Goal: Task Accomplishment & Management: Manage account settings

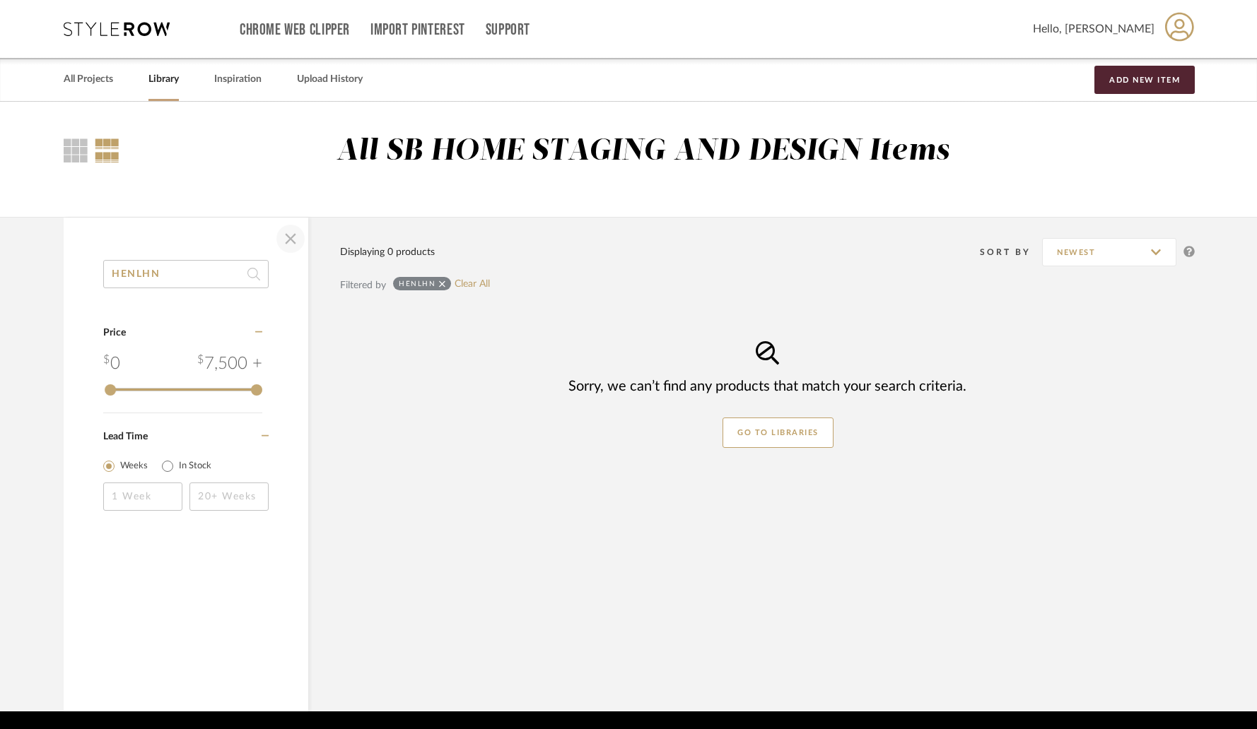
click at [289, 233] on span "button" at bounding box center [291, 239] width 34 height 34
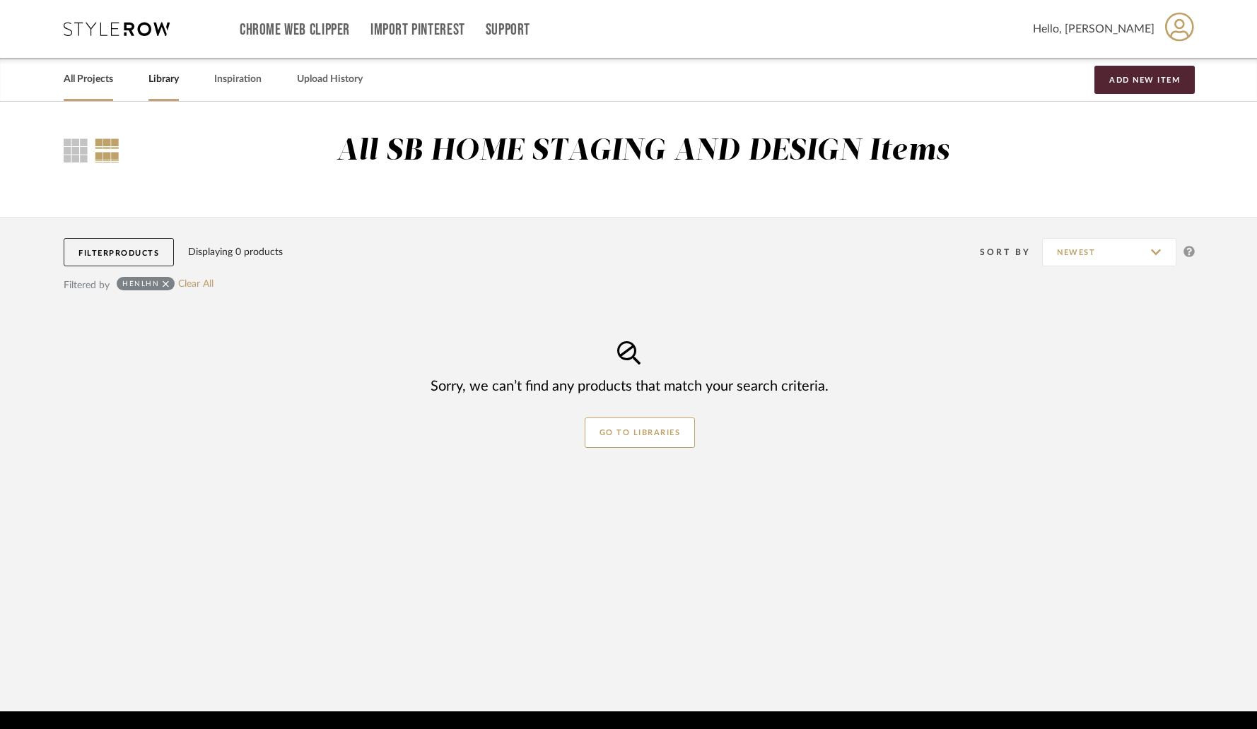
click at [95, 82] on link "All Projects" at bounding box center [88, 79] width 49 height 19
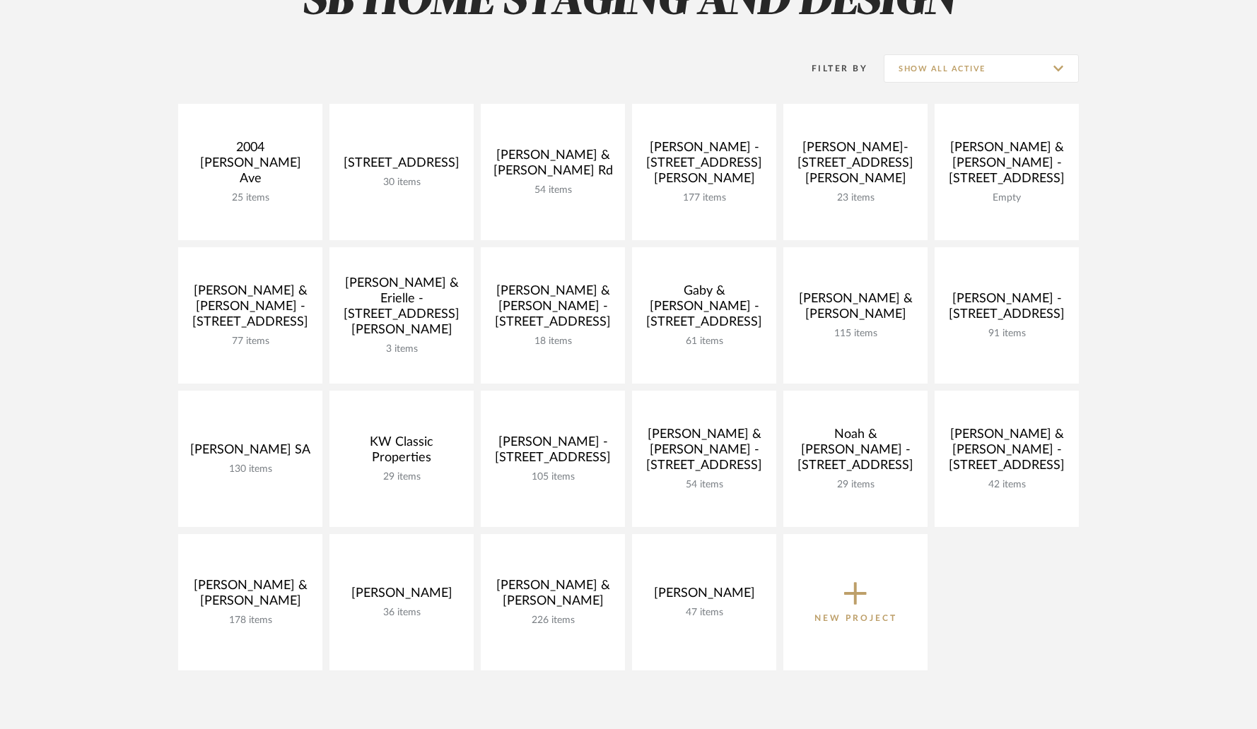
scroll to position [163, 0]
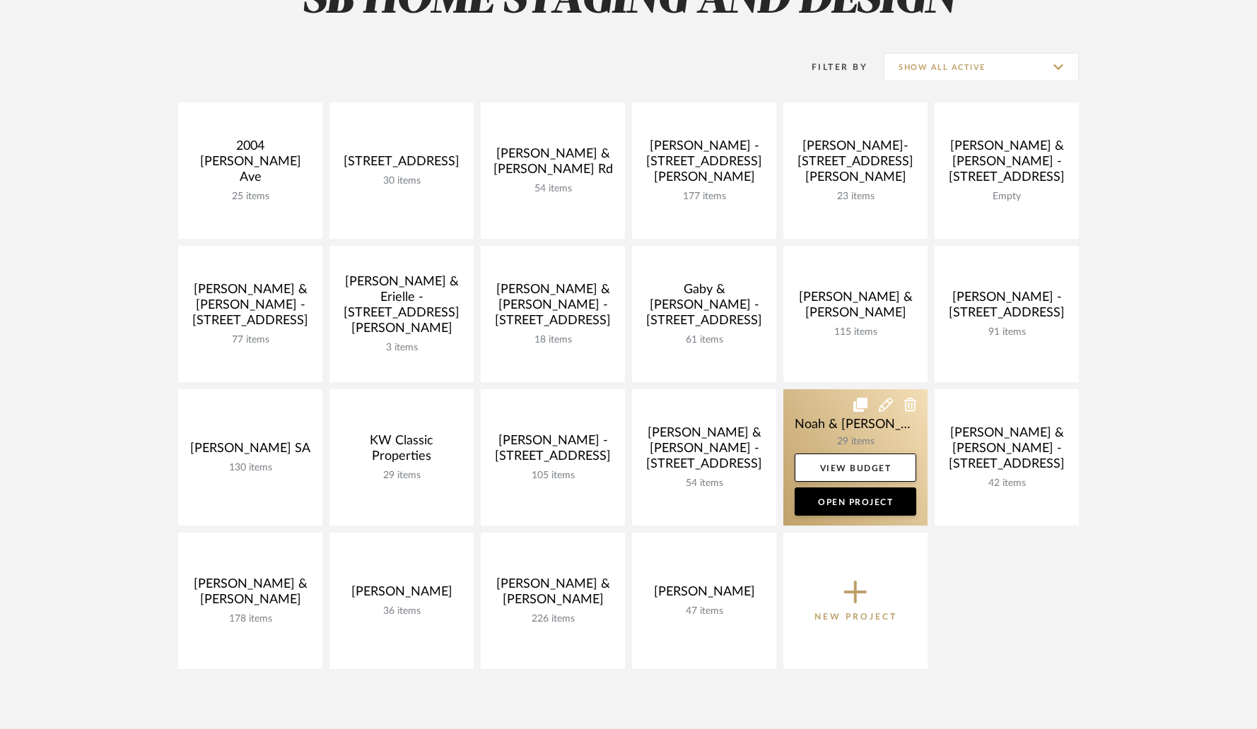
click at [813, 412] on link at bounding box center [855, 457] width 144 height 136
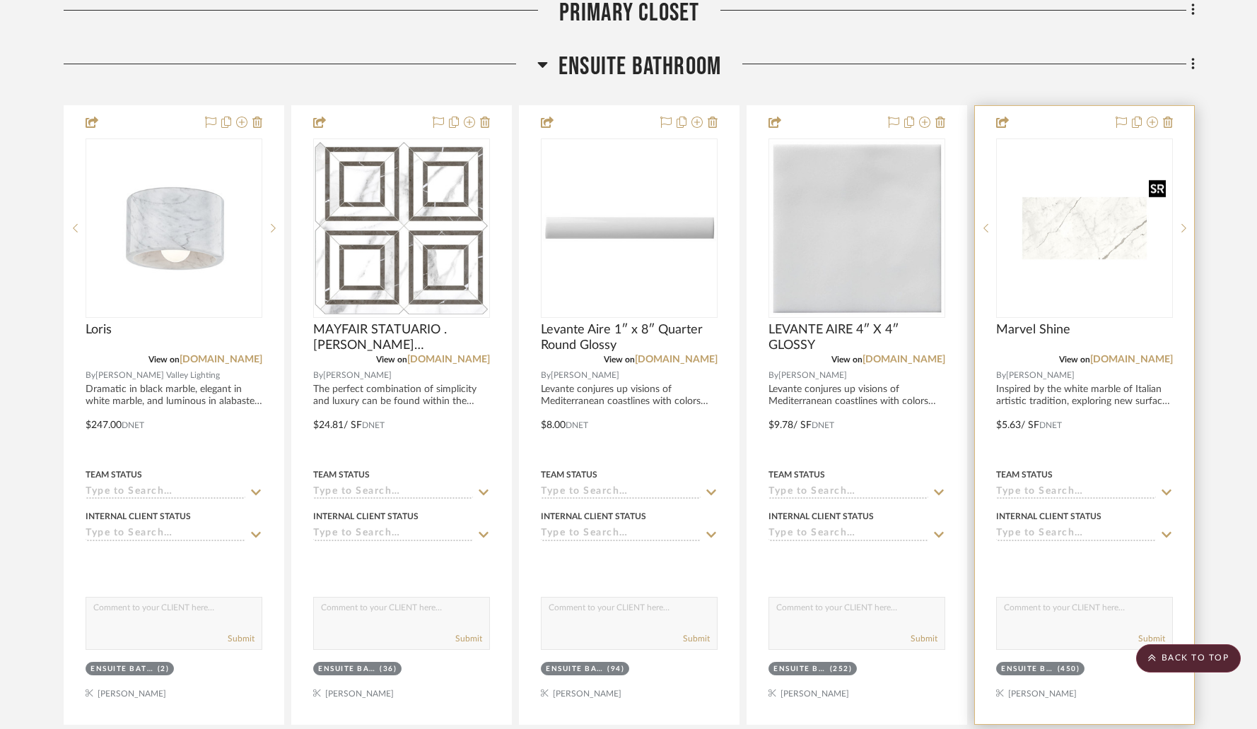
scroll to position [1448, 0]
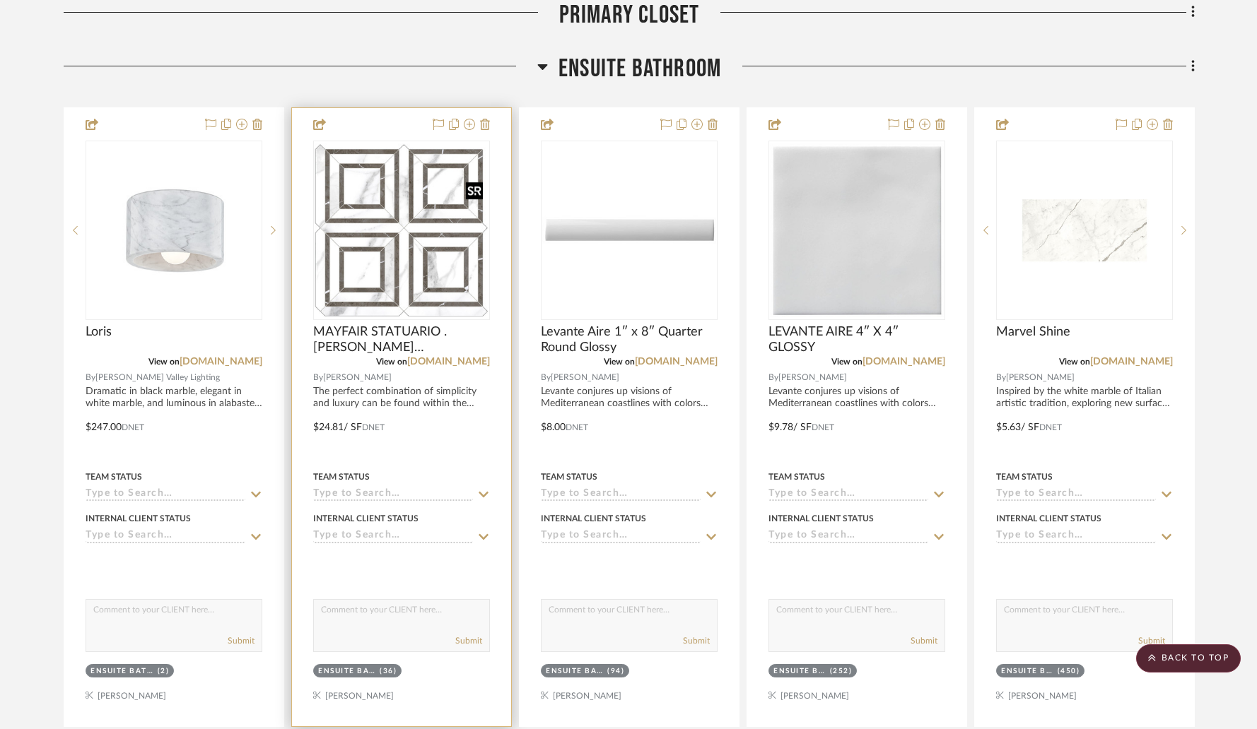
click at [382, 167] on img "0" at bounding box center [402, 230] width 174 height 174
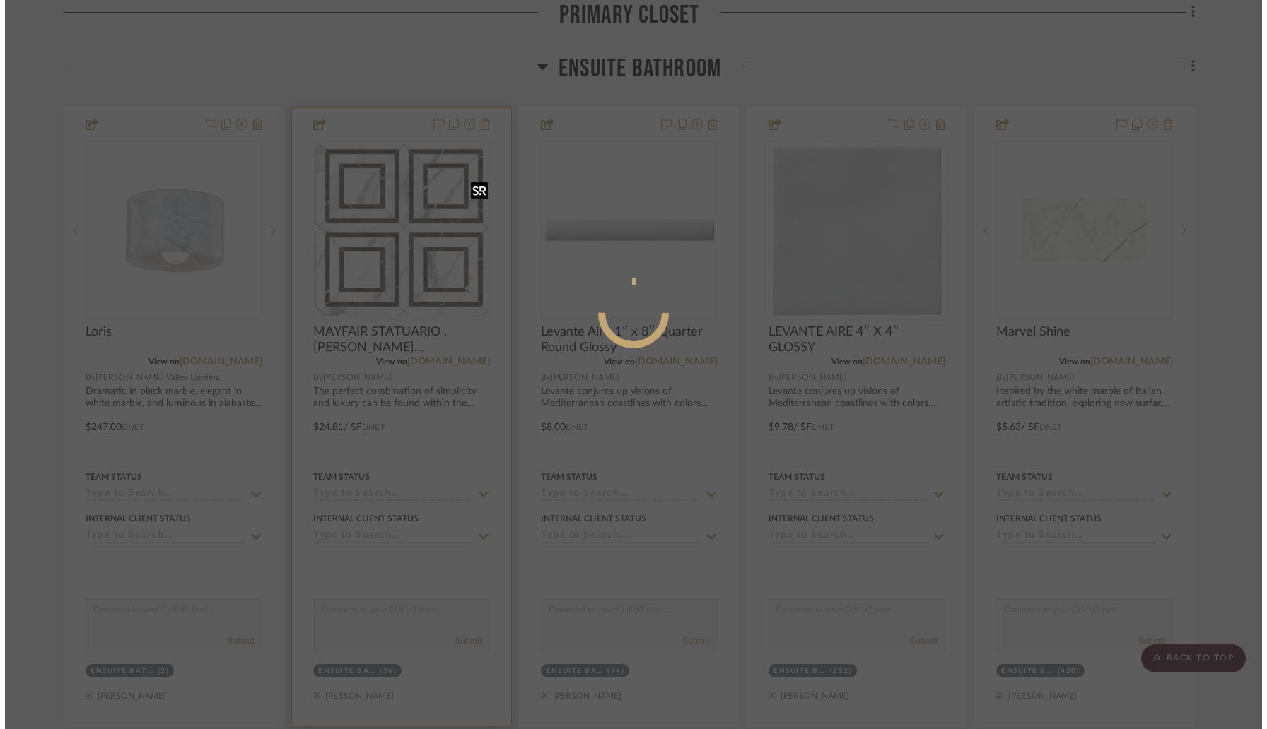
scroll to position [0, 0]
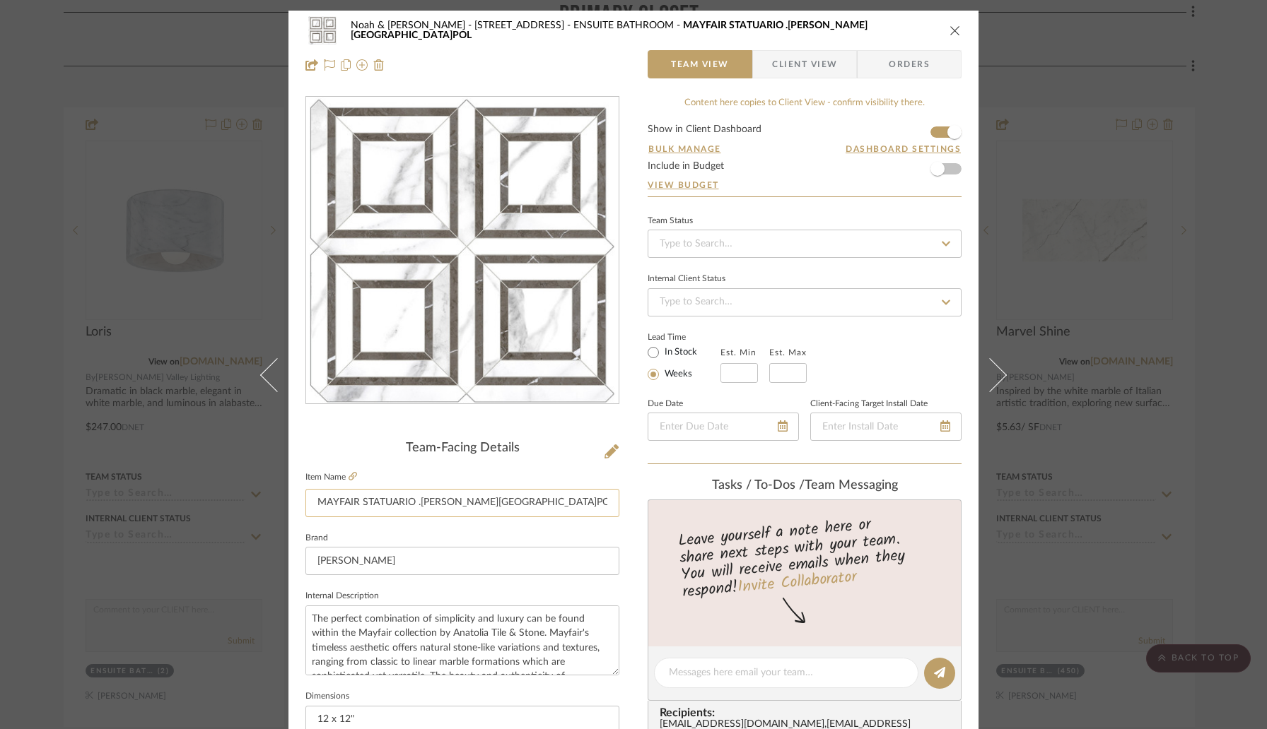
click at [312, 503] on input "MAYFAIR STATUARIO .[PERSON_NAME][GEOGRAPHIC_DATA]POL" at bounding box center [462, 503] width 314 height 28
type input "TILE T2 - MAYFAIR STATUARIO .[PERSON_NAME][GEOGRAPHIC_DATA]POL"
click at [588, 539] on fieldset "Brand [PERSON_NAME]" at bounding box center [462, 552] width 314 height 47
click at [563, 566] on input "[PERSON_NAME]" at bounding box center [462, 561] width 314 height 28
click at [625, 457] on div "Noah & [PERSON_NAME] - [STREET_ADDRESS][GEOGRAPHIC_DATA] TILE T2 - MAYFAIR STAT…" at bounding box center [633, 663] width 690 height 1305
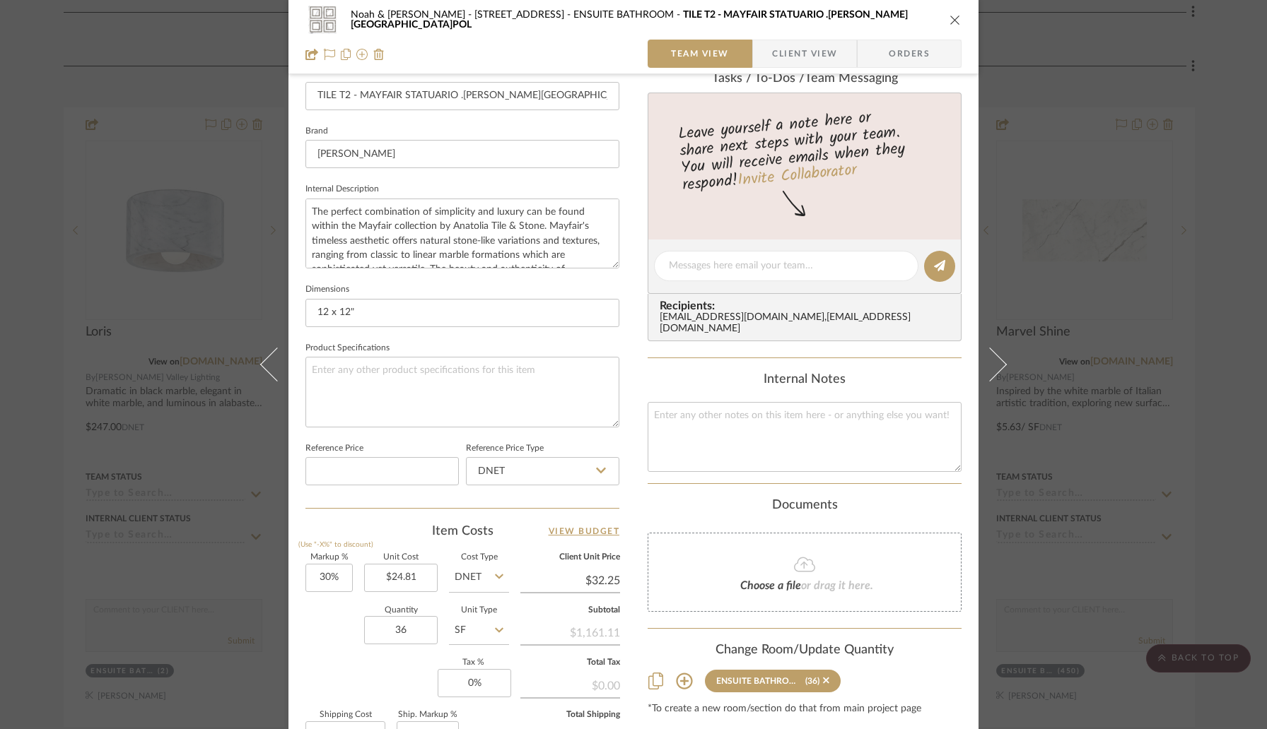
scroll to position [450, 0]
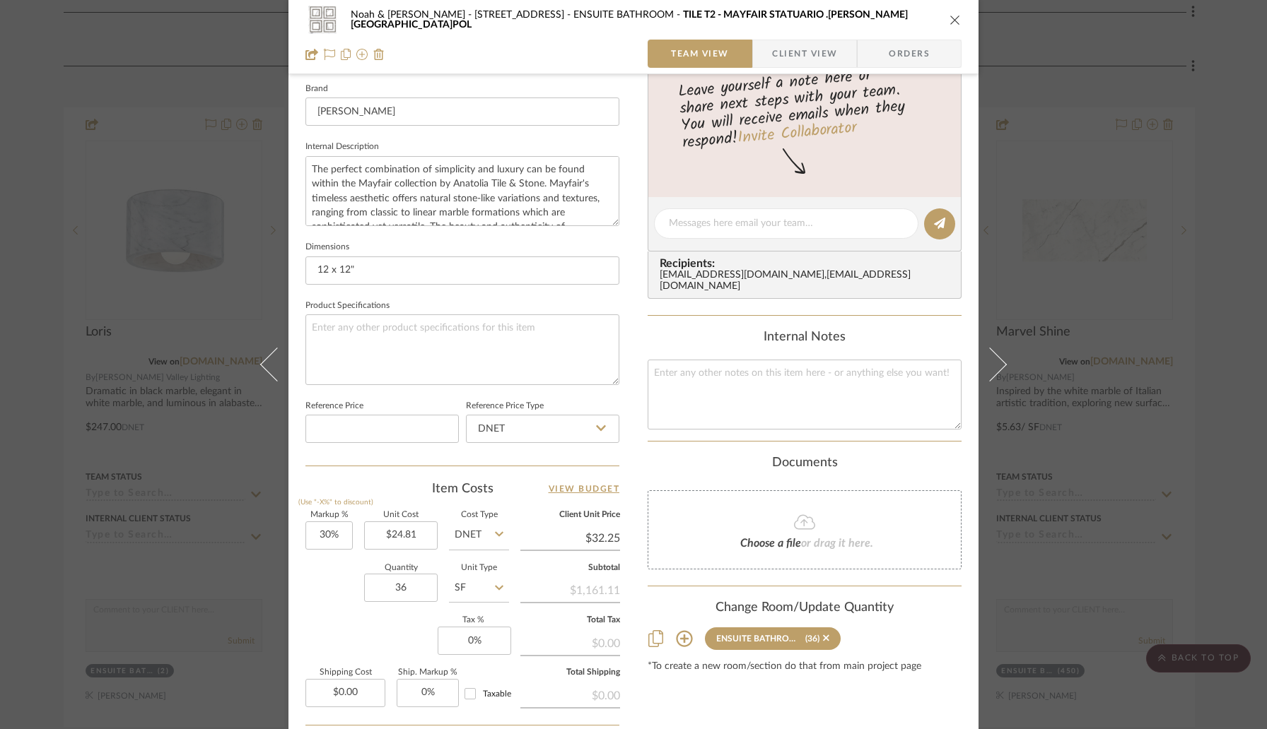
click at [953, 18] on icon "close" at bounding box center [954, 19] width 11 height 11
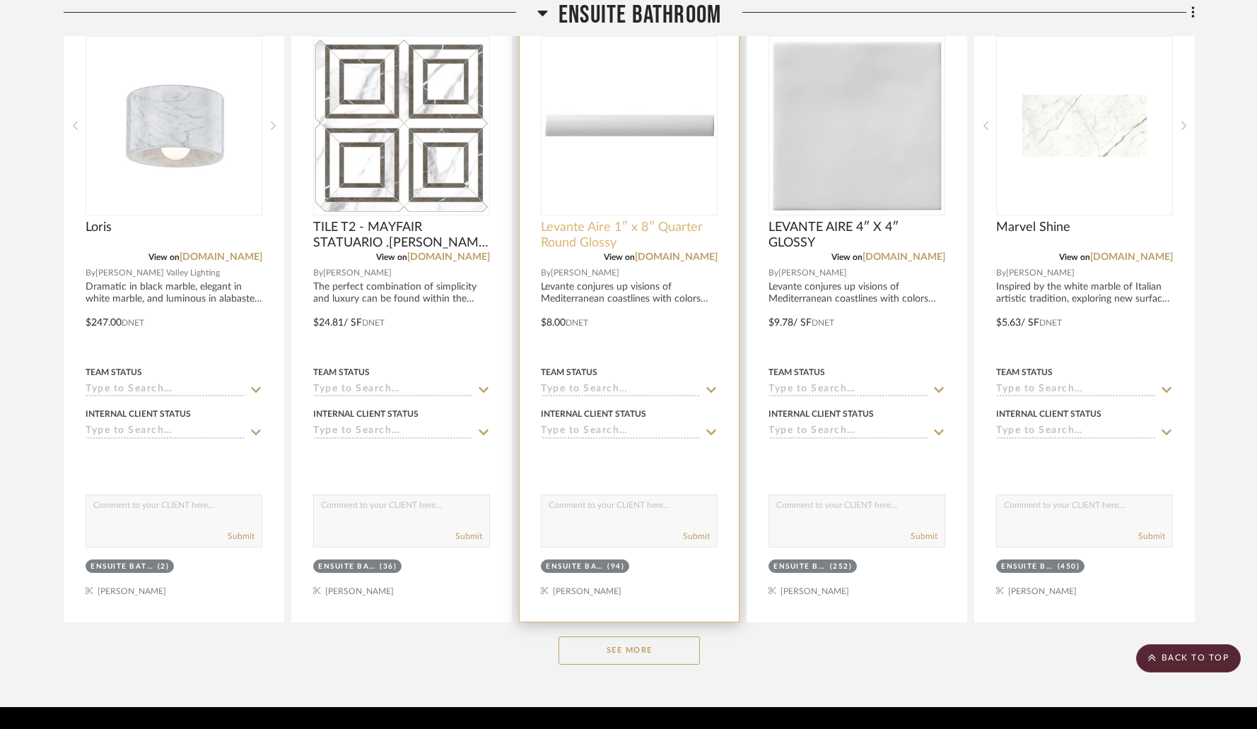
scroll to position [1546, 0]
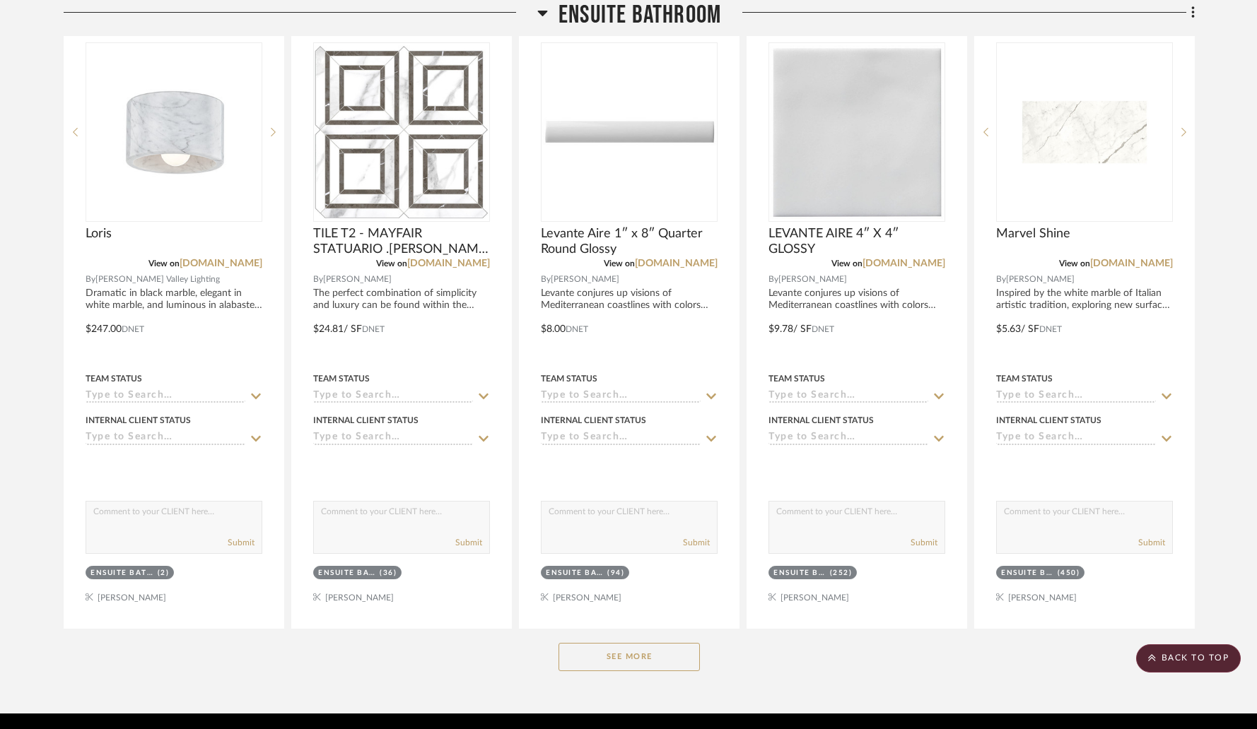
click at [630, 659] on button "See More" at bounding box center [628, 657] width 141 height 28
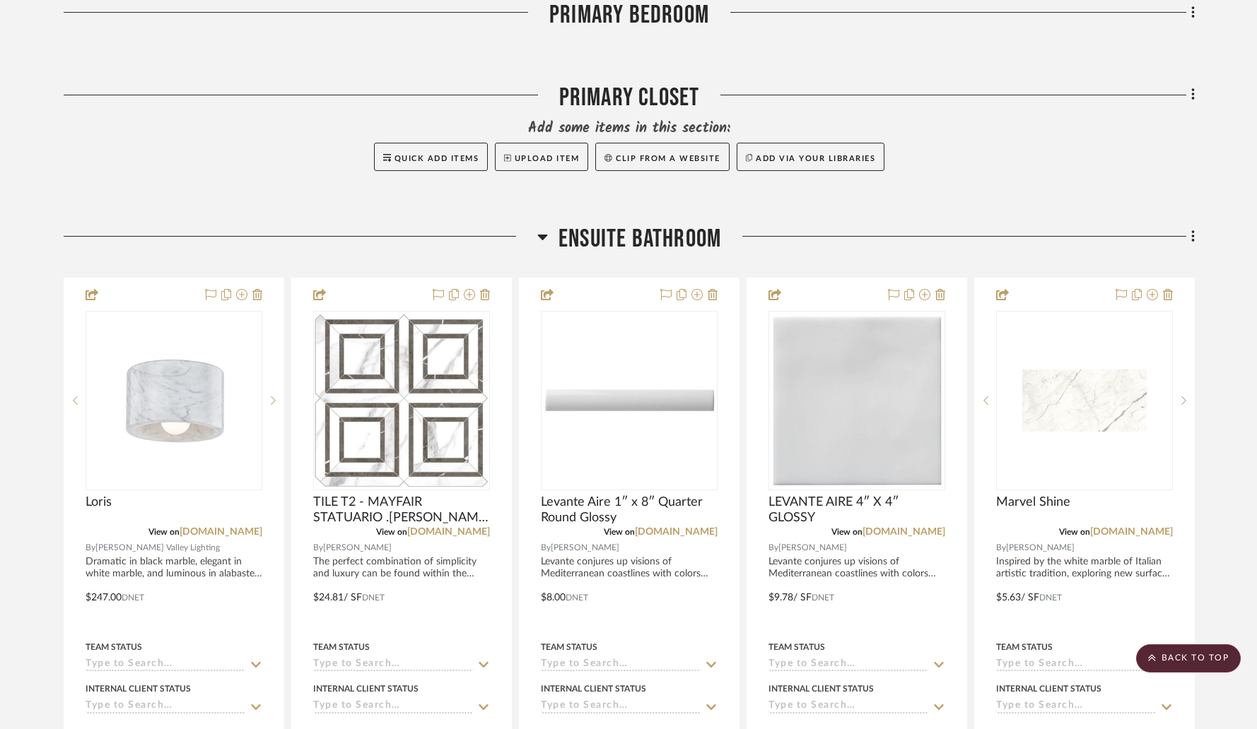
scroll to position [1260, 0]
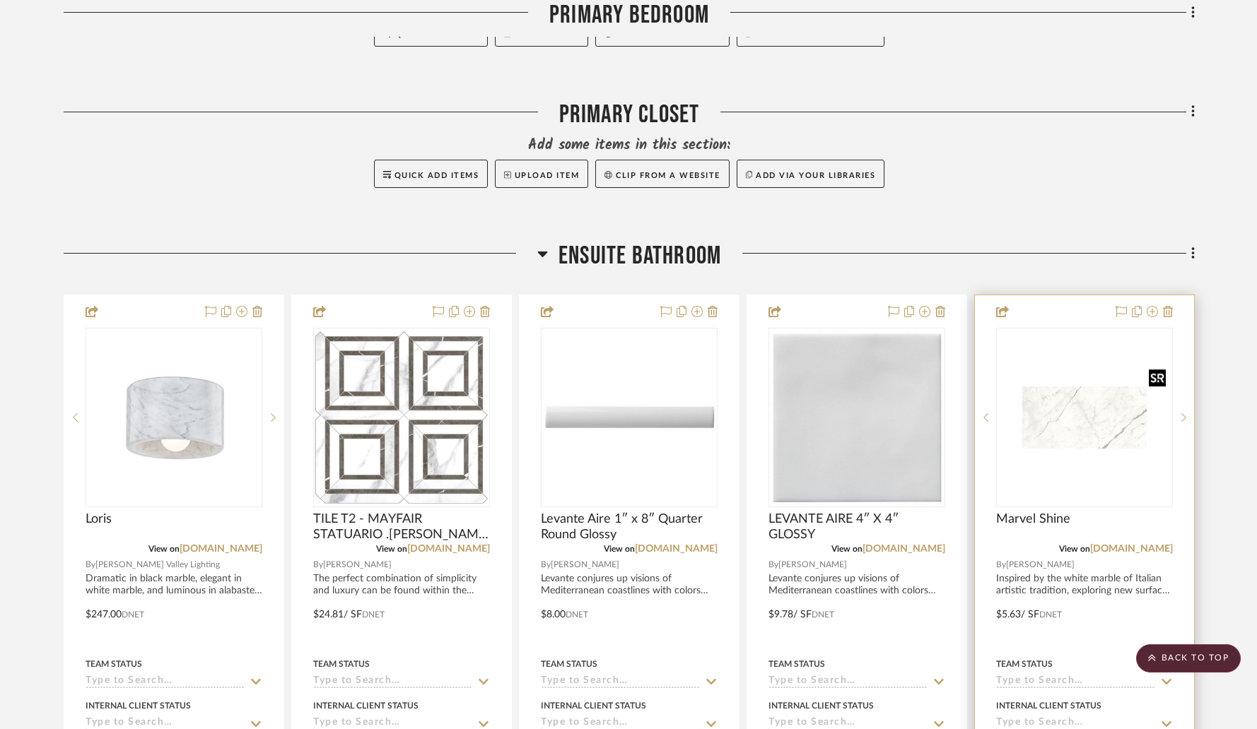
click at [1064, 367] on img "0" at bounding box center [1084, 418] width 174 height 174
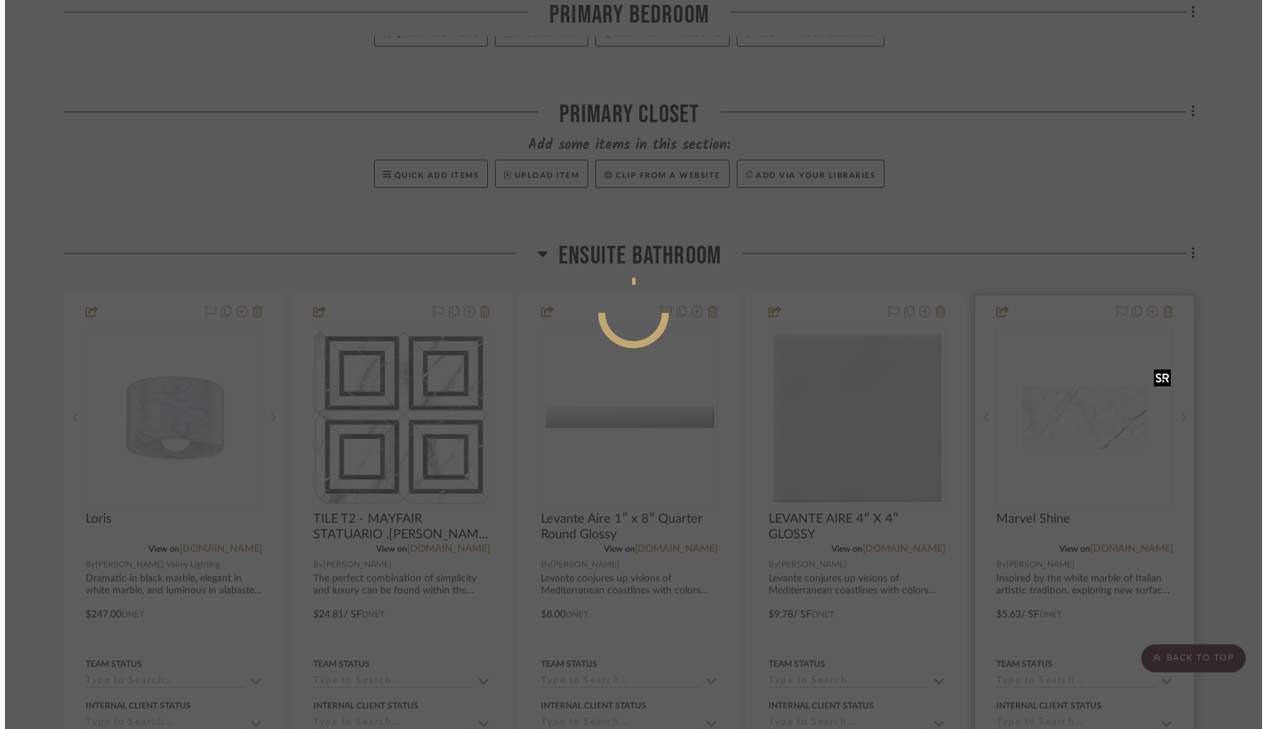
scroll to position [0, 0]
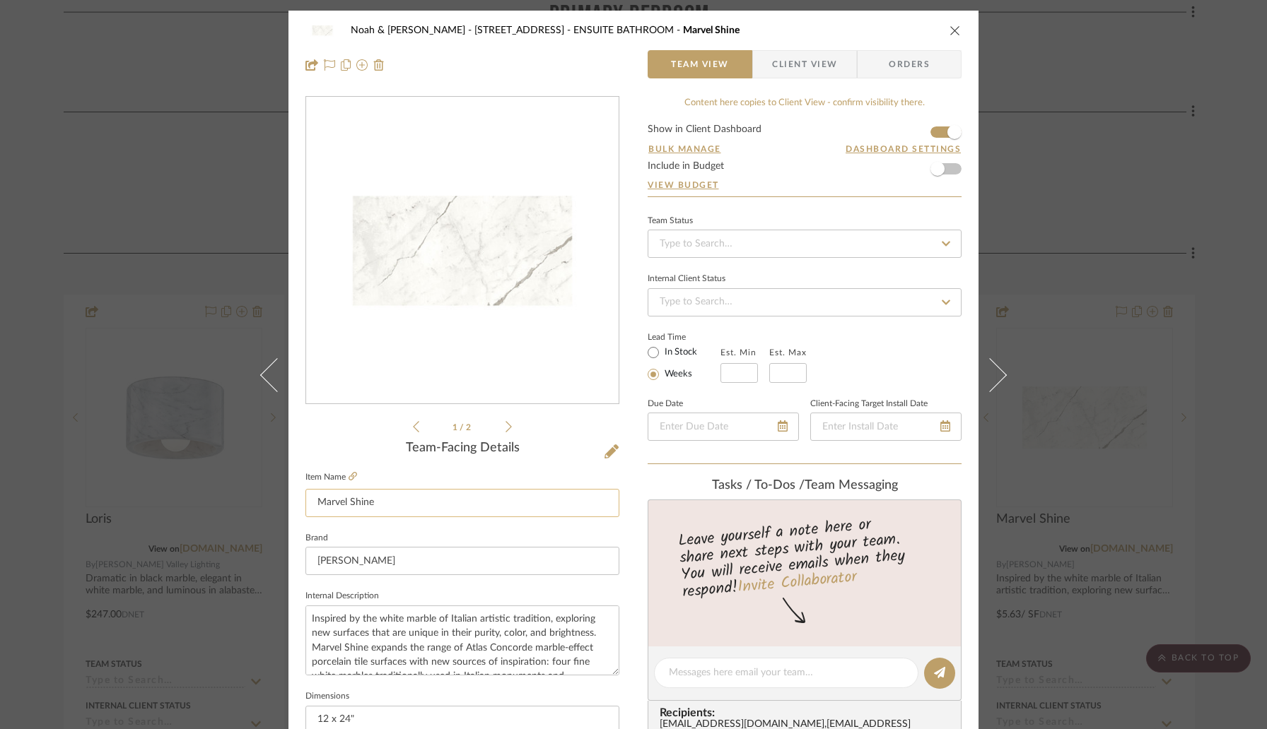
click at [314, 503] on input "Marvel Shine" at bounding box center [462, 503] width 314 height 28
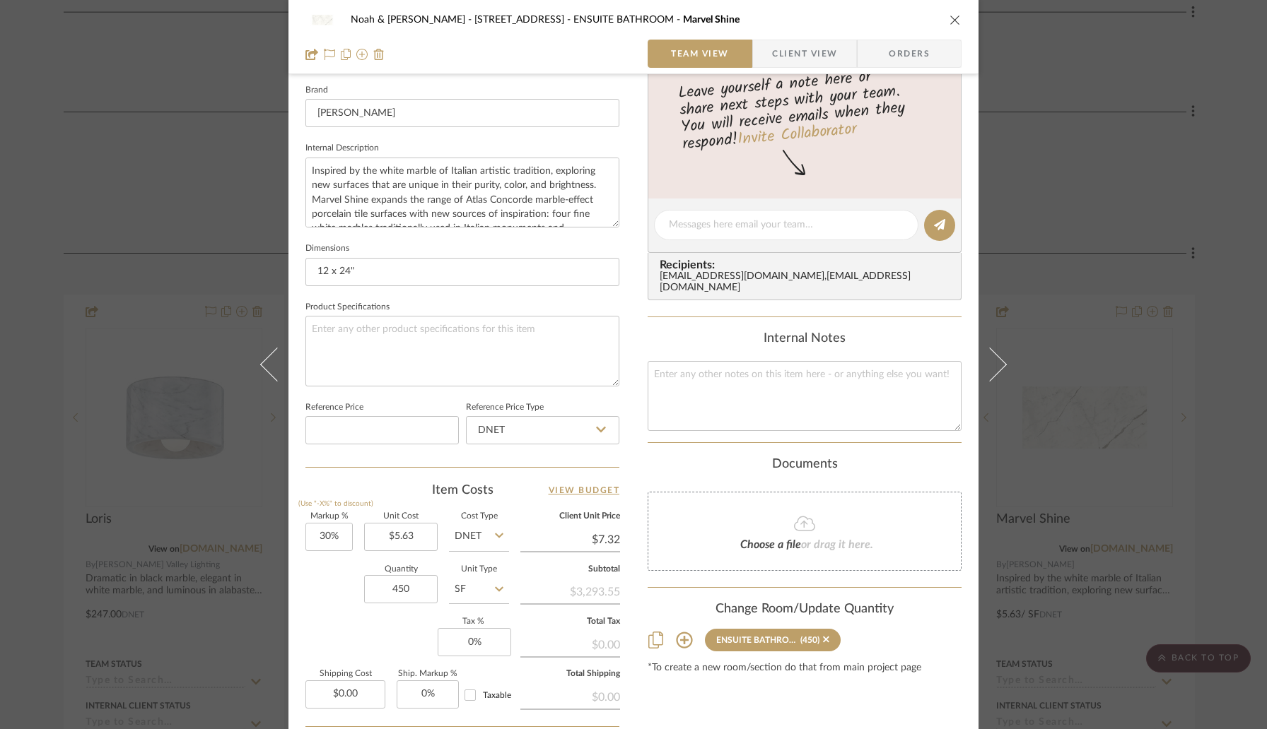
scroll to position [449, 0]
type input "TILE T1 - Marvel Shine"
click at [950, 17] on icon "close" at bounding box center [954, 19] width 11 height 11
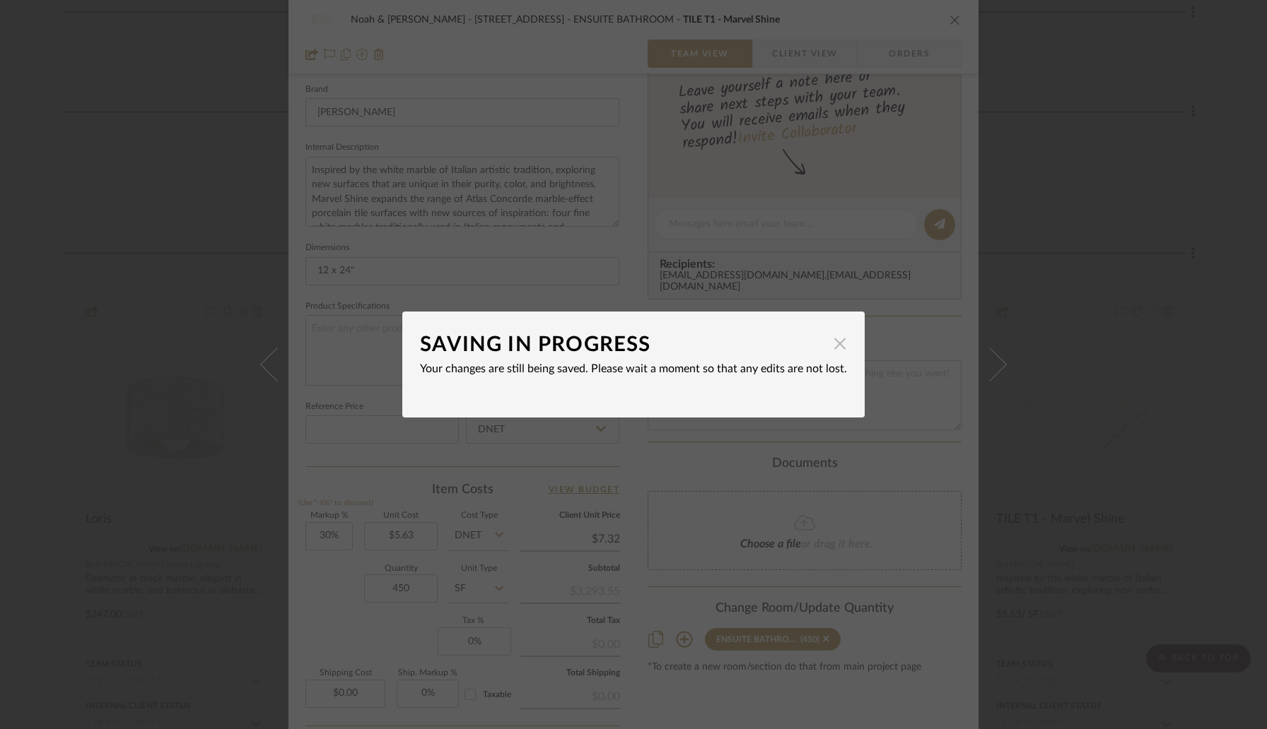
click at [833, 334] on span "button" at bounding box center [840, 343] width 28 height 28
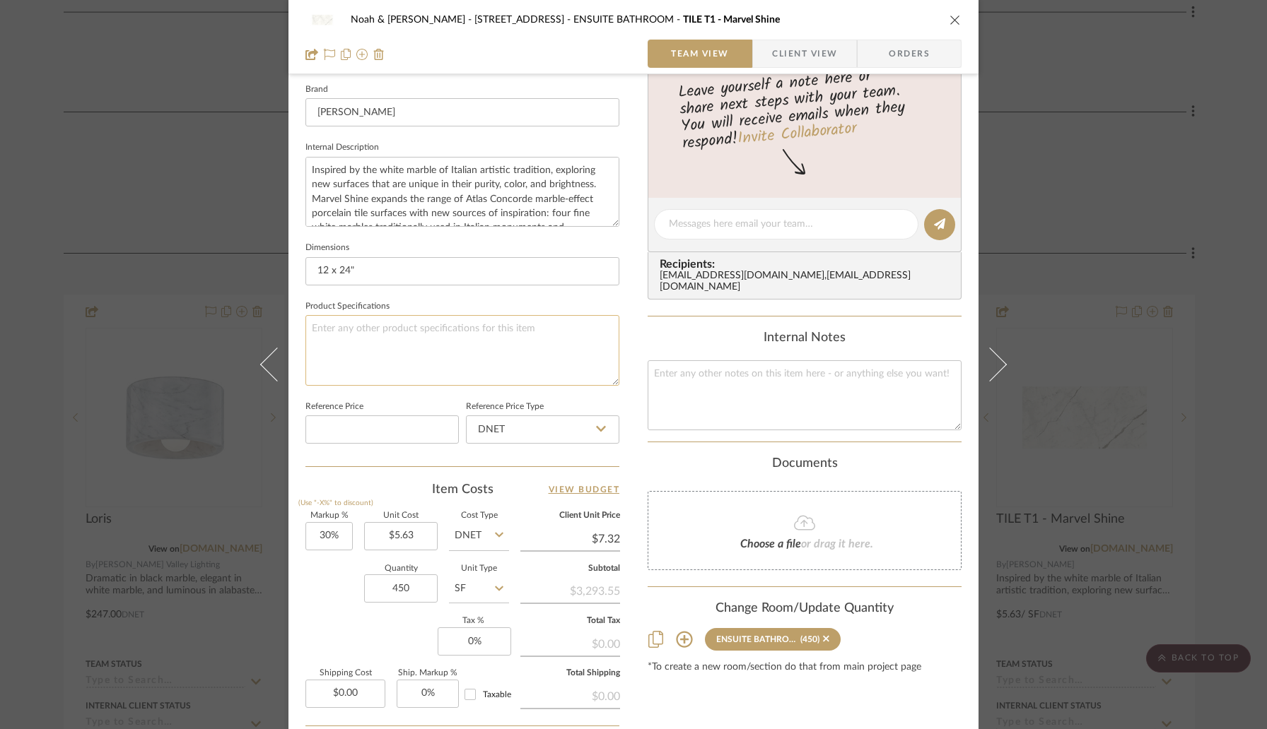
click at [587, 367] on textarea at bounding box center [462, 350] width 314 height 70
click at [953, 20] on icon "close" at bounding box center [954, 19] width 11 height 11
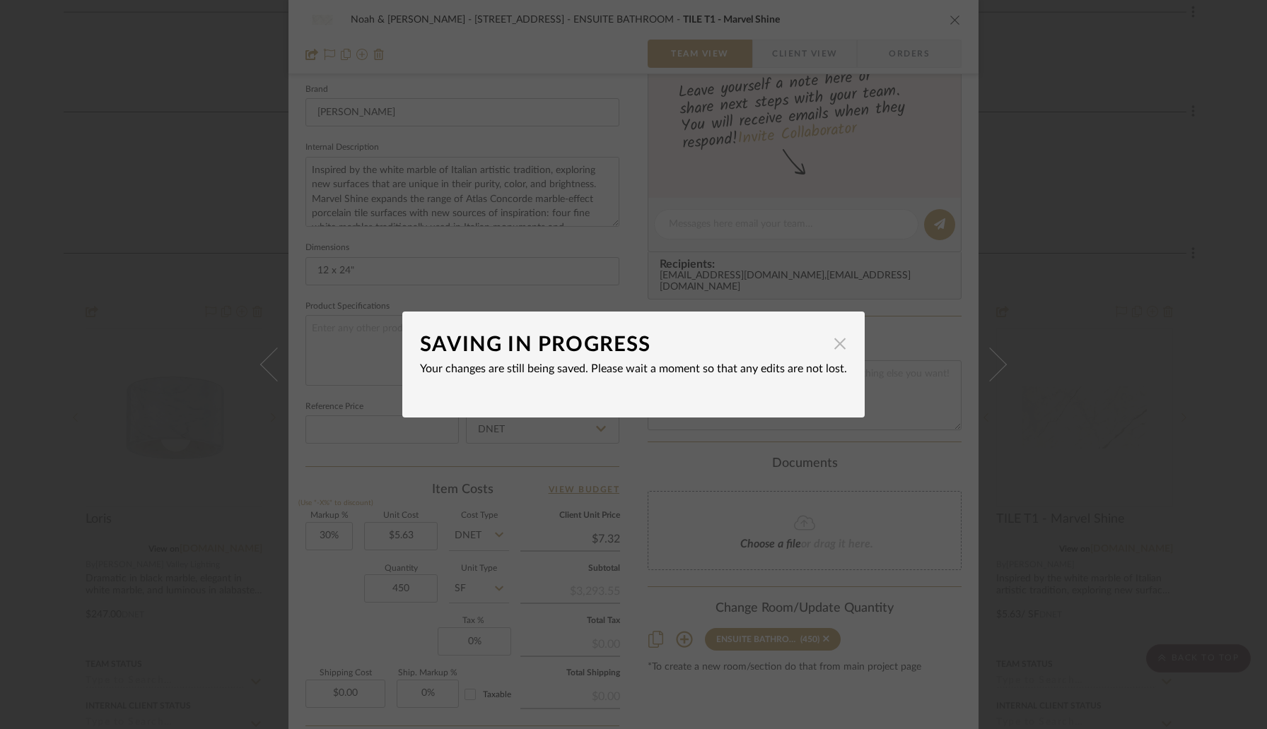
click at [840, 347] on span "button" at bounding box center [840, 343] width 28 height 28
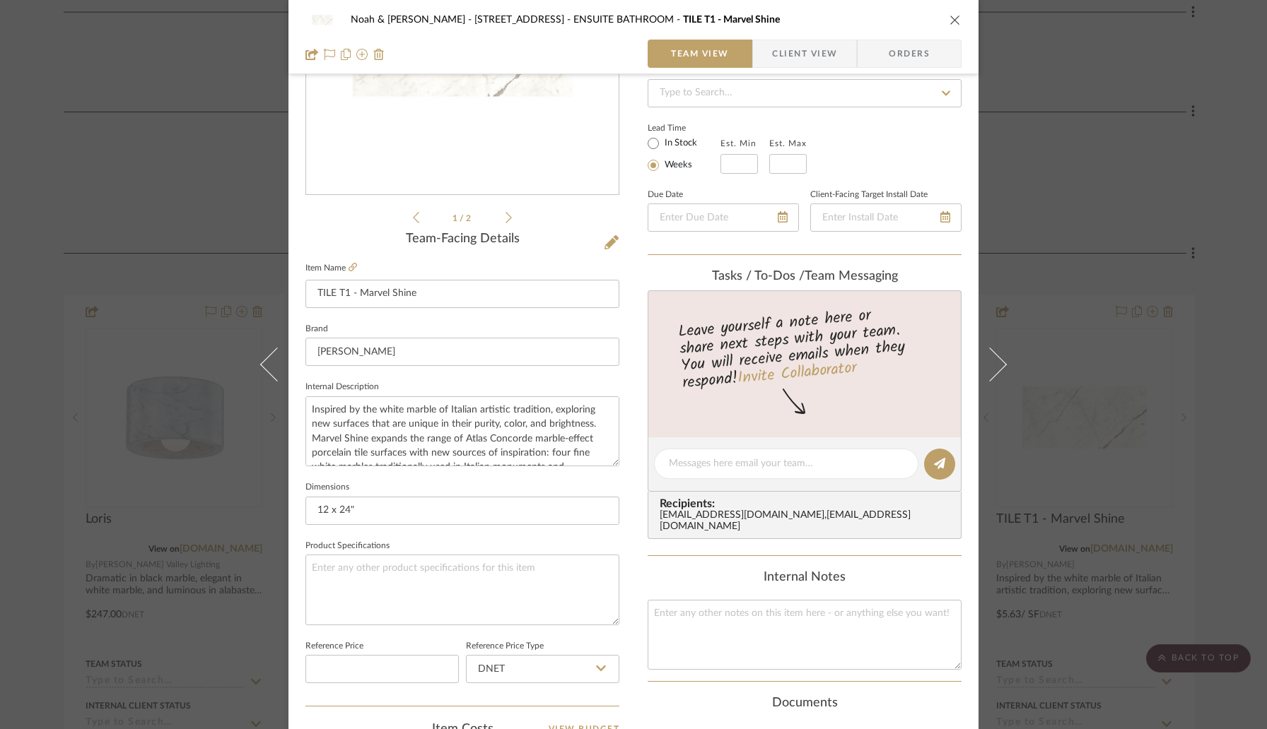
scroll to position [192, 0]
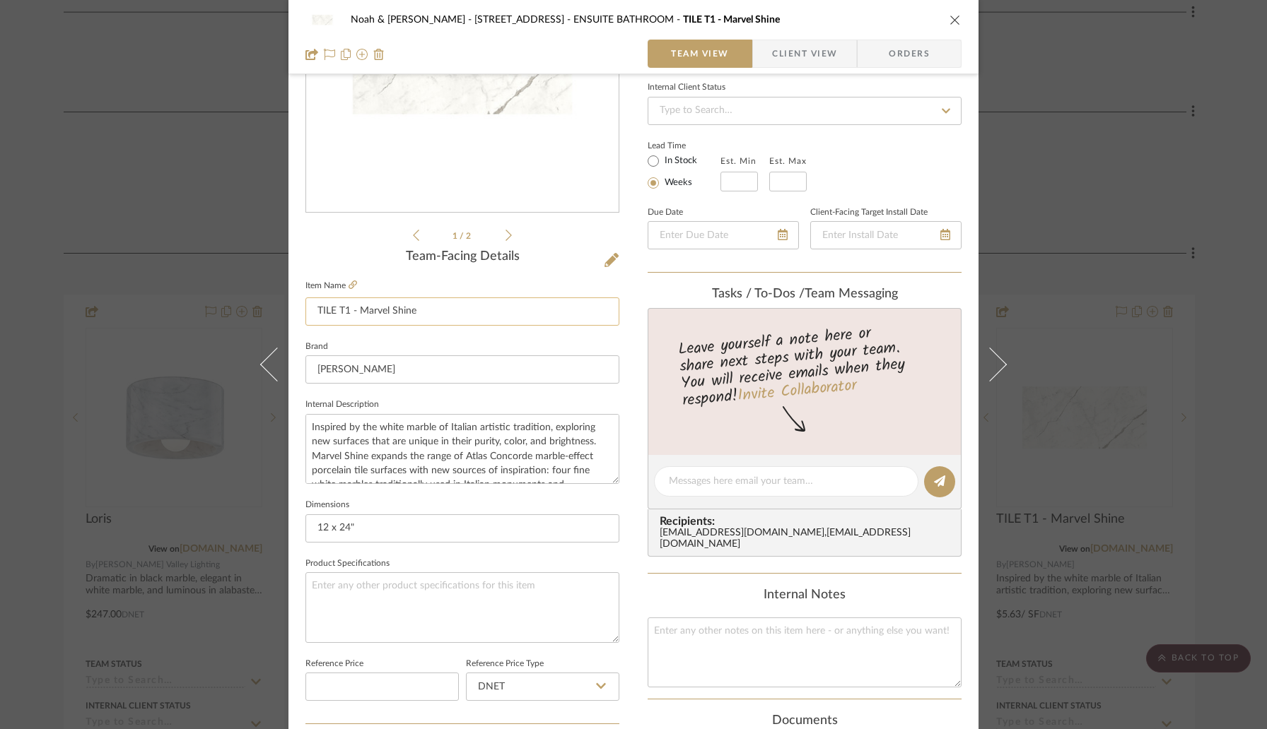
click at [524, 317] on input "TILE T1 - Marvel Shine" at bounding box center [462, 312] width 314 height 28
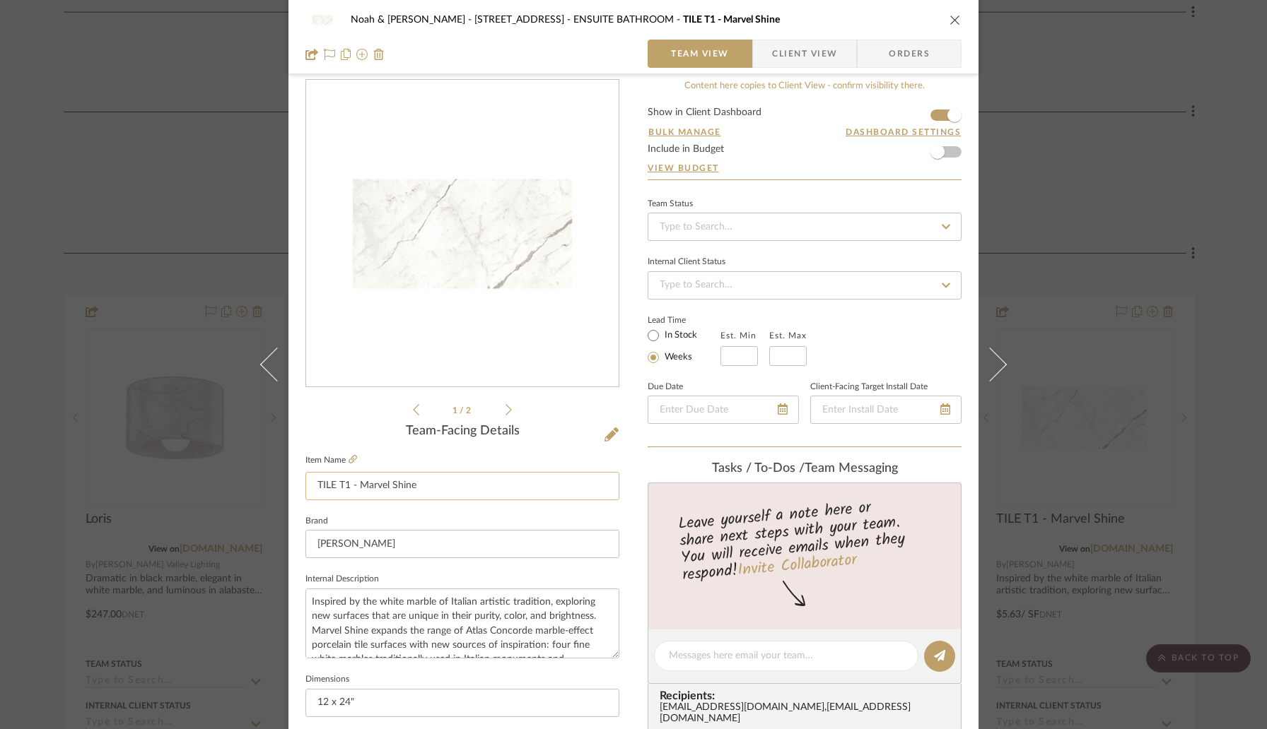
scroll to position [0, 0]
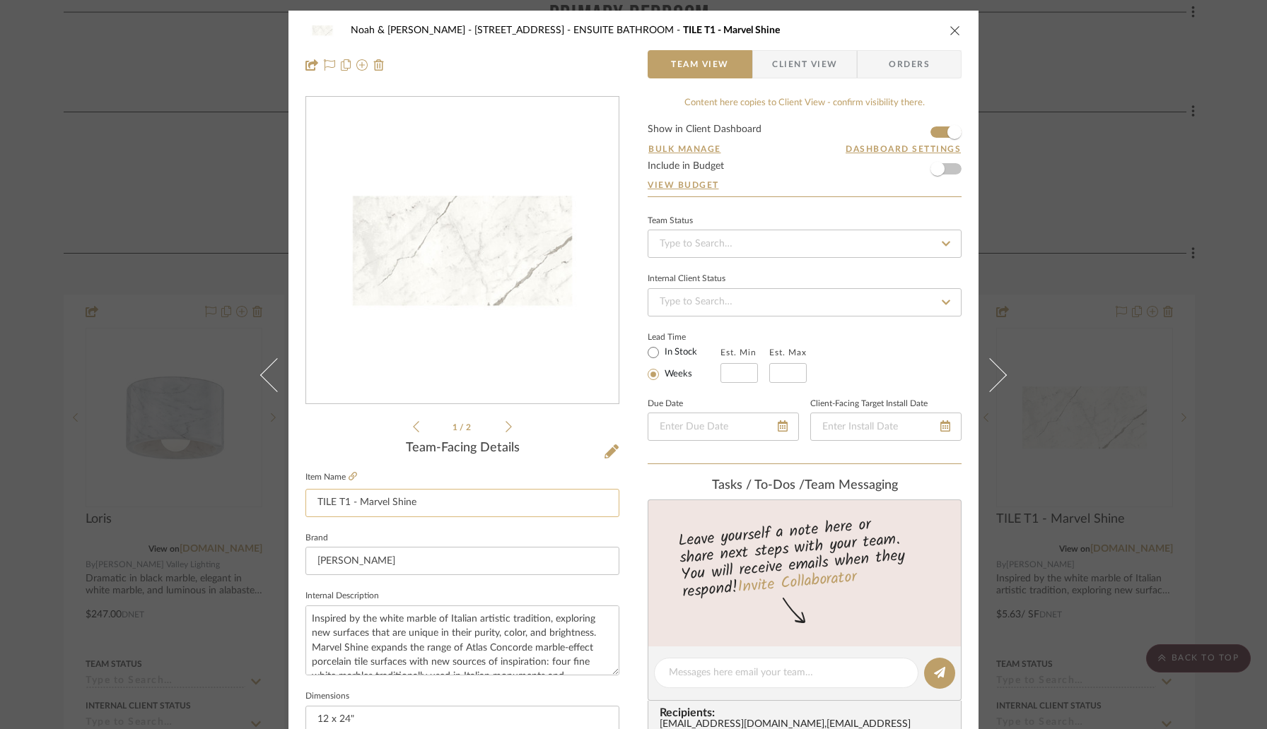
click at [377, 506] on input "TILE T1 - Marvel Shine" at bounding box center [462, 503] width 314 height 28
click at [372, 566] on input "[PERSON_NAME]" at bounding box center [462, 561] width 314 height 28
click at [949, 35] on icon "close" at bounding box center [954, 30] width 11 height 11
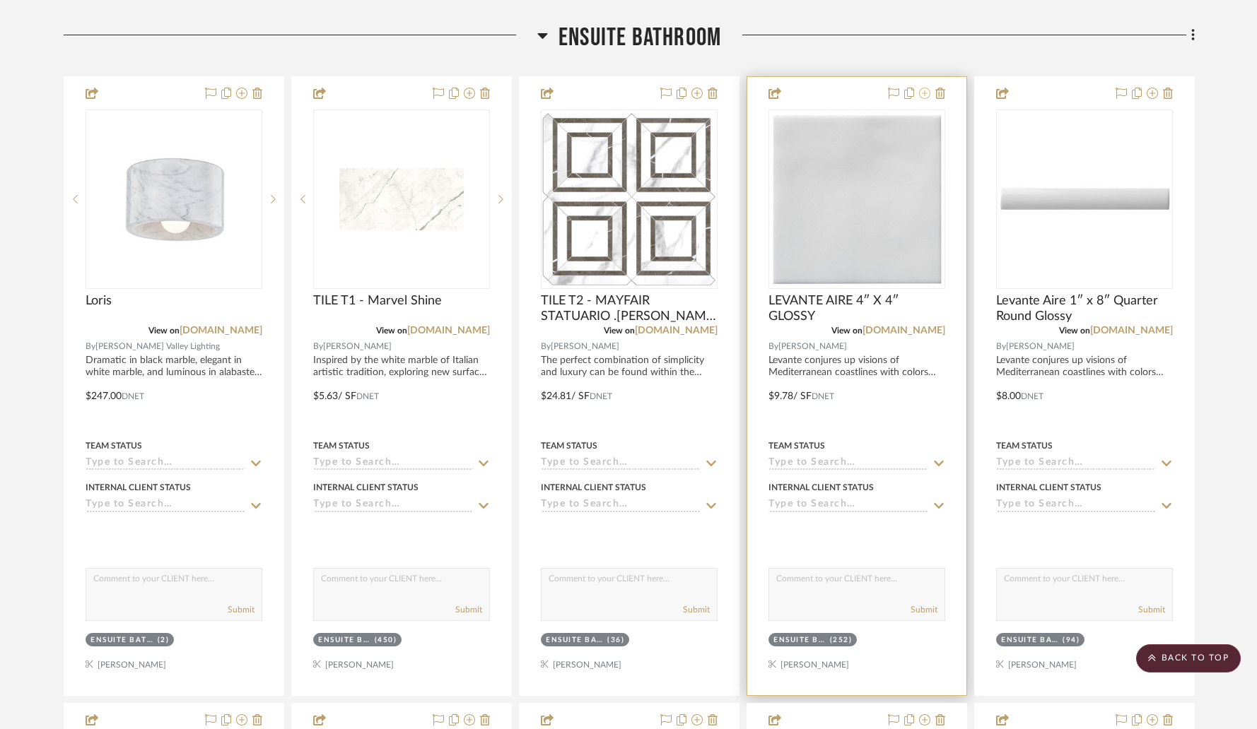
scroll to position [1491, 0]
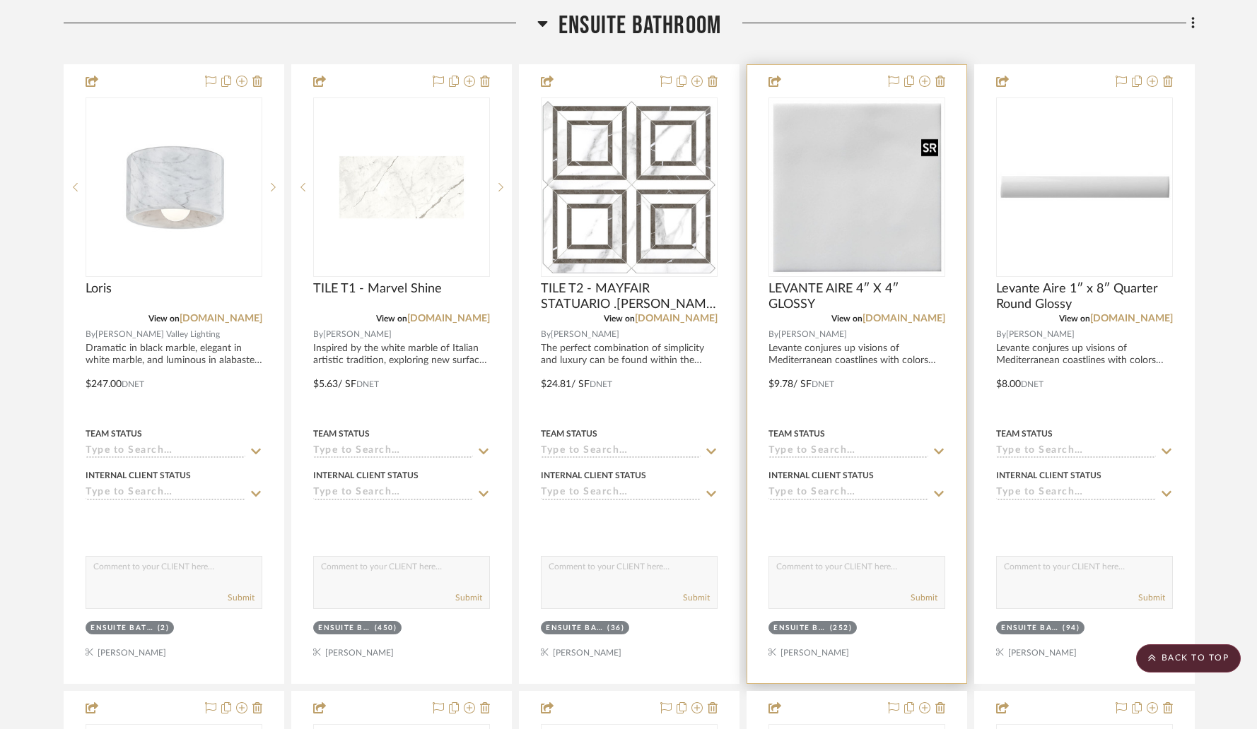
click at [800, 225] on img "0" at bounding box center [857, 187] width 174 height 174
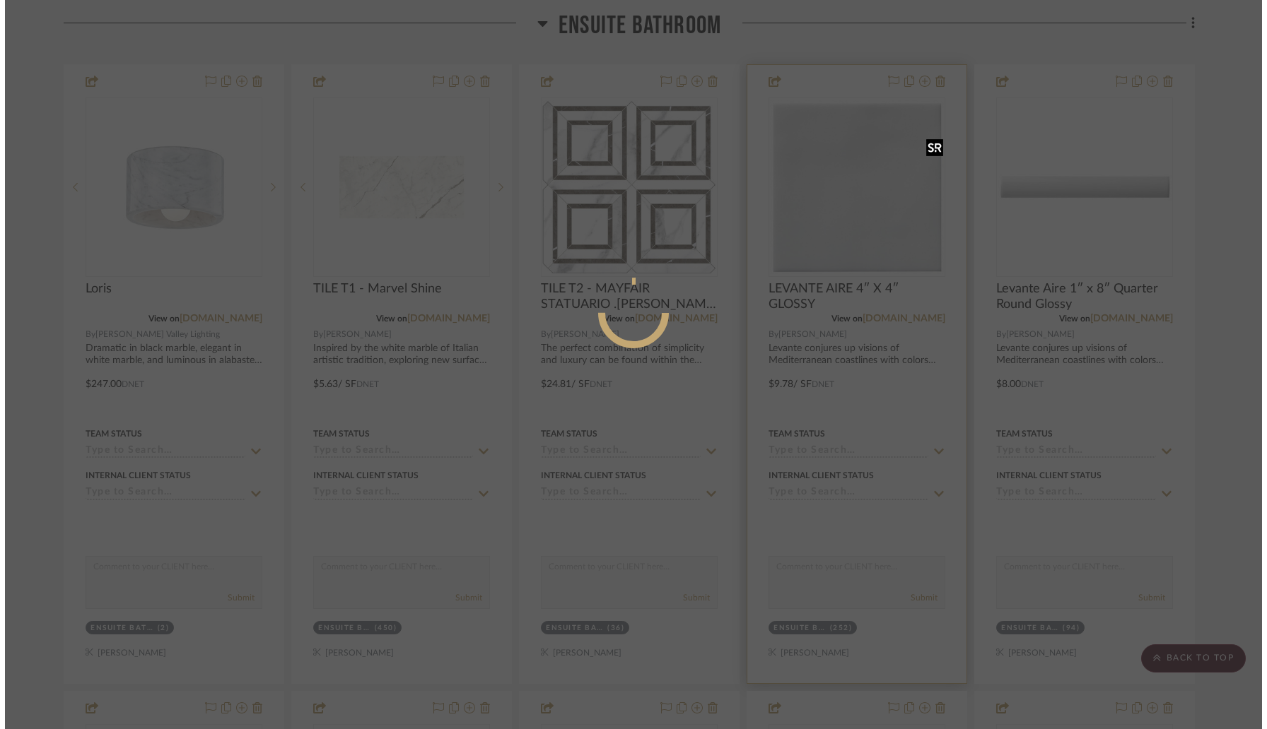
scroll to position [0, 0]
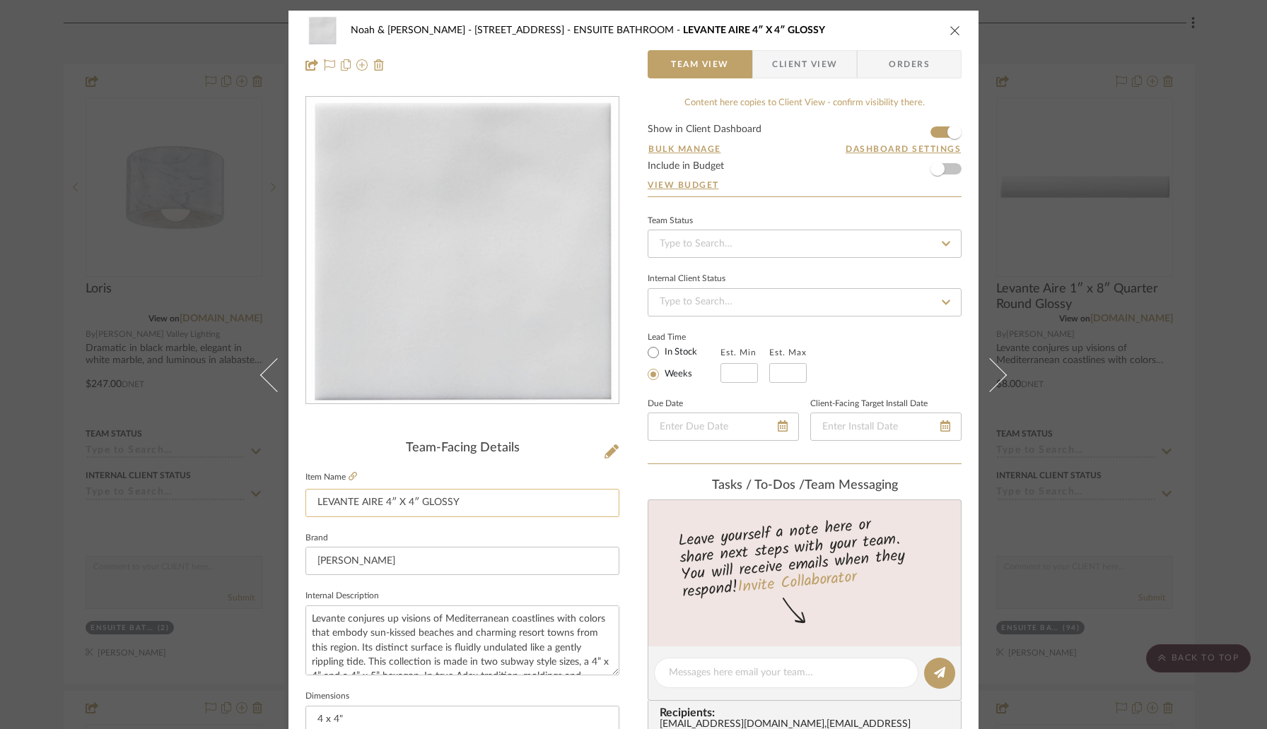
click at [310, 498] on input "LEVANTE AIRE 4″ X 4″ GLOSSY" at bounding box center [462, 503] width 314 height 28
type input "TILE [MEDICAL_DATA] - LEVANTE AIRE 4″ X 4″ GLOSSY"
click at [388, 457] on div "Team-Facing Details Item Name TILE [MEDICAL_DATA] - LEVANTE AIRE 4″ X 4″ GLOSSY…" at bounding box center [462, 678] width 314 height 474
click at [955, 27] on icon "close" at bounding box center [954, 30] width 11 height 11
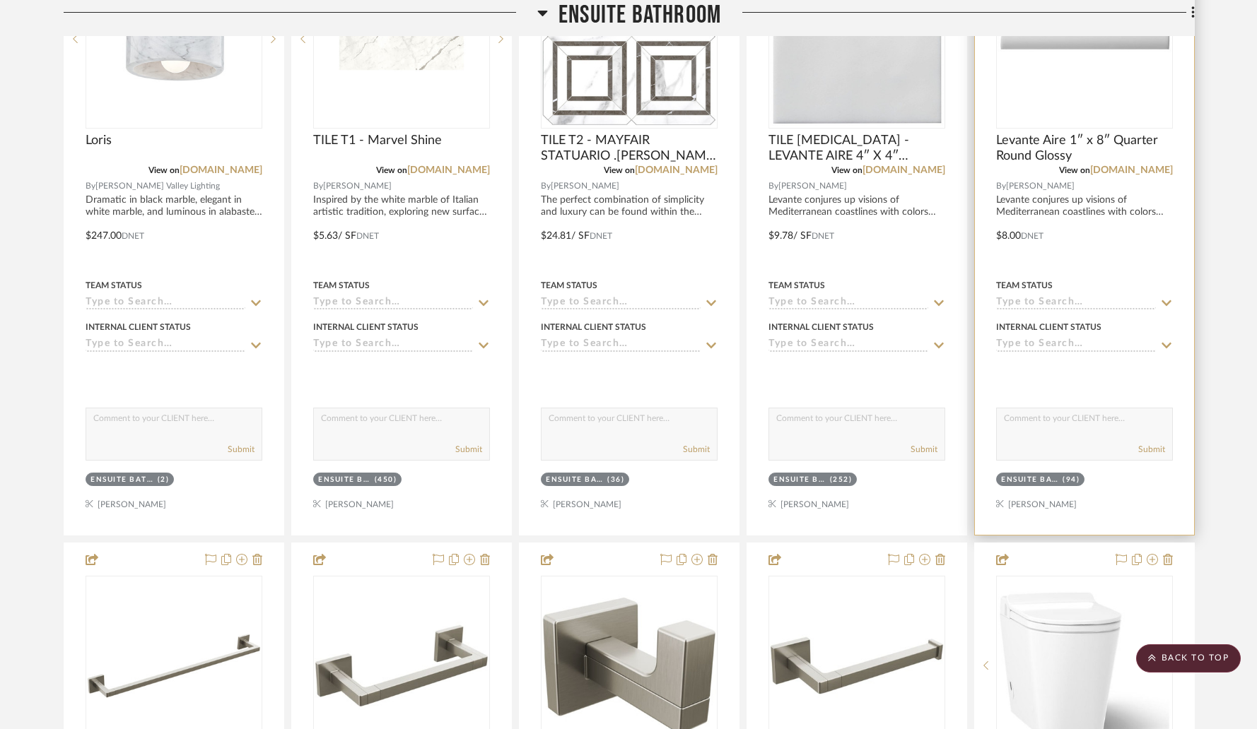
scroll to position [1600, 0]
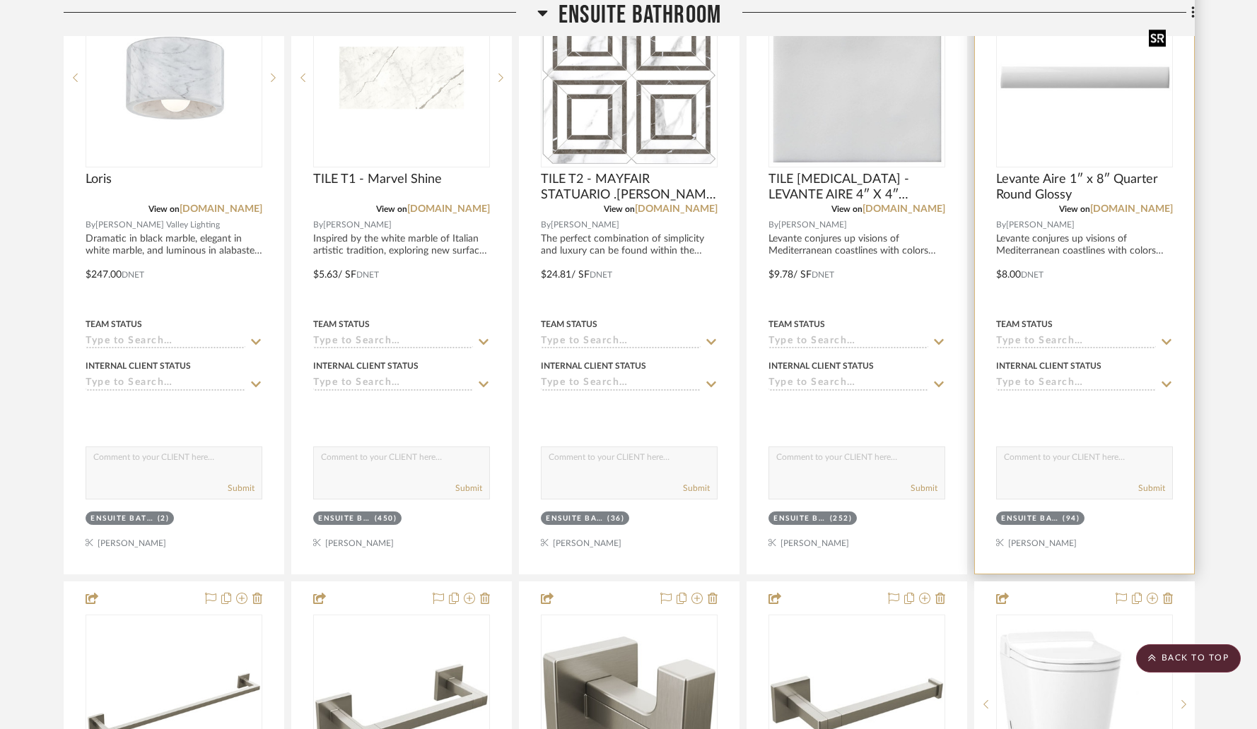
click at [1043, 89] on img "0" at bounding box center [1084, 78] width 174 height 174
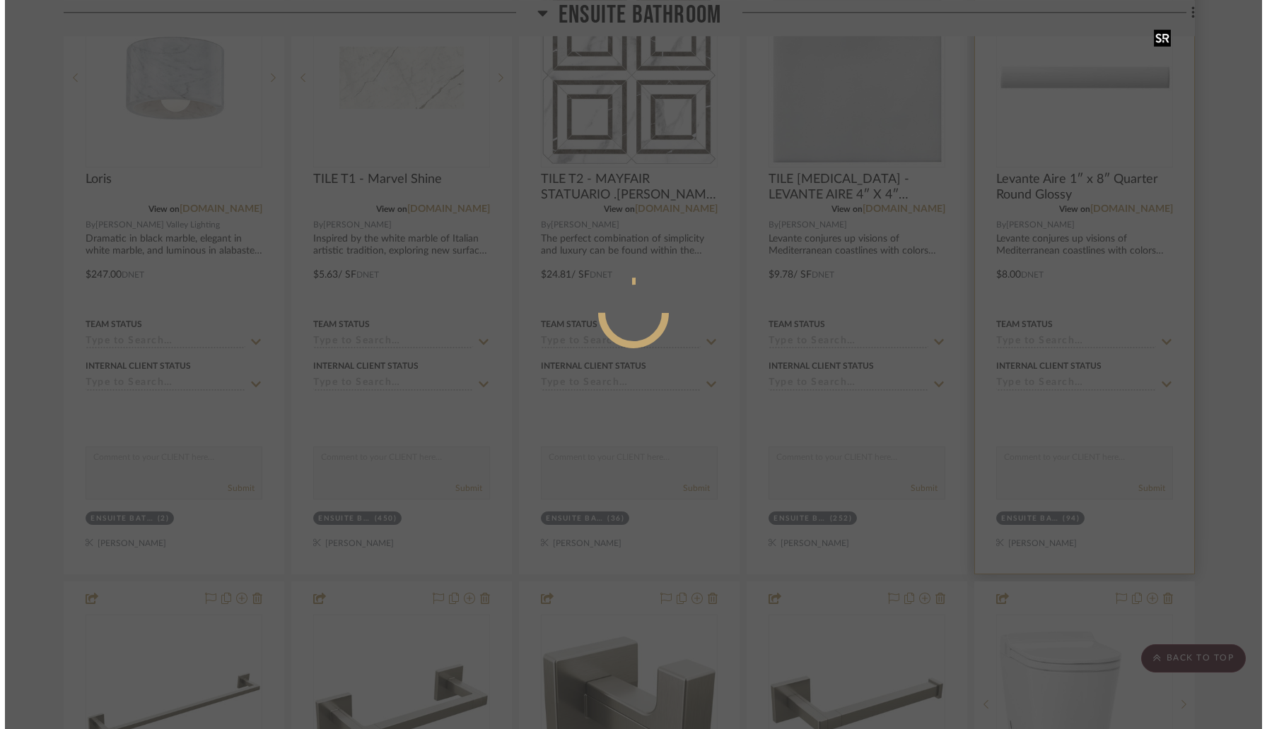
scroll to position [0, 0]
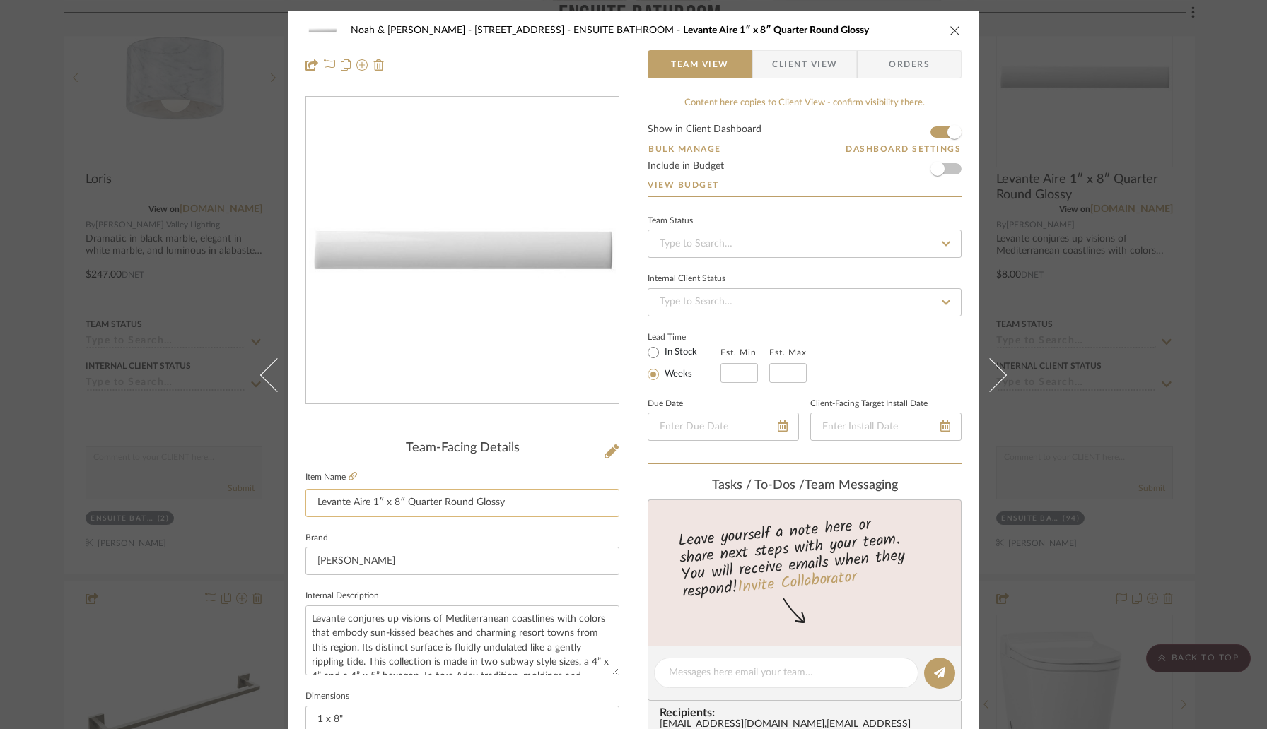
click at [312, 504] on input "Levante Aire 1″ x 8″ Quarter Round Glossy" at bounding box center [462, 503] width 314 height 28
type input "TILE T4 - Levante Aire 1″ x 8″ Quarter Round Glossy"
click at [618, 525] on div "Noah & [PERSON_NAME] - [STREET_ADDRESS][GEOGRAPHIC_DATA] [GEOGRAPHIC_DATA] 1″ x…" at bounding box center [633, 663] width 690 height 1305
click at [950, 31] on icon "close" at bounding box center [954, 30] width 11 height 11
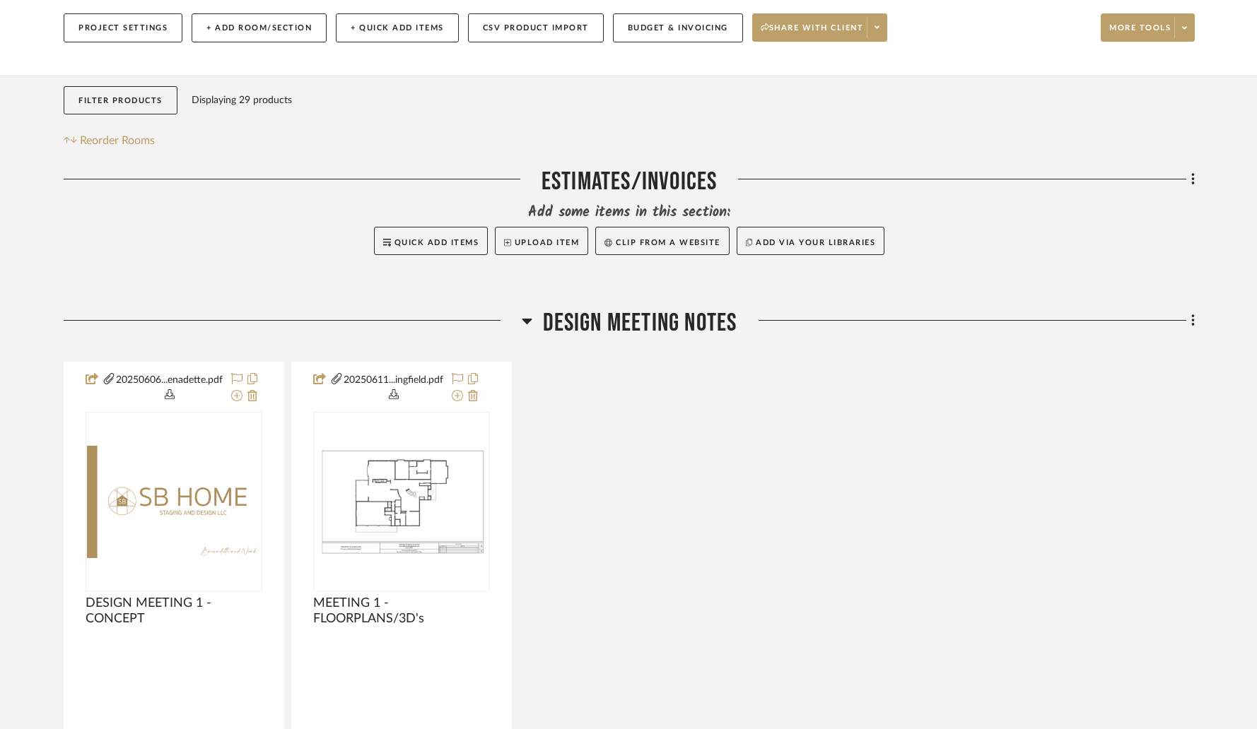
scroll to position [212, 0]
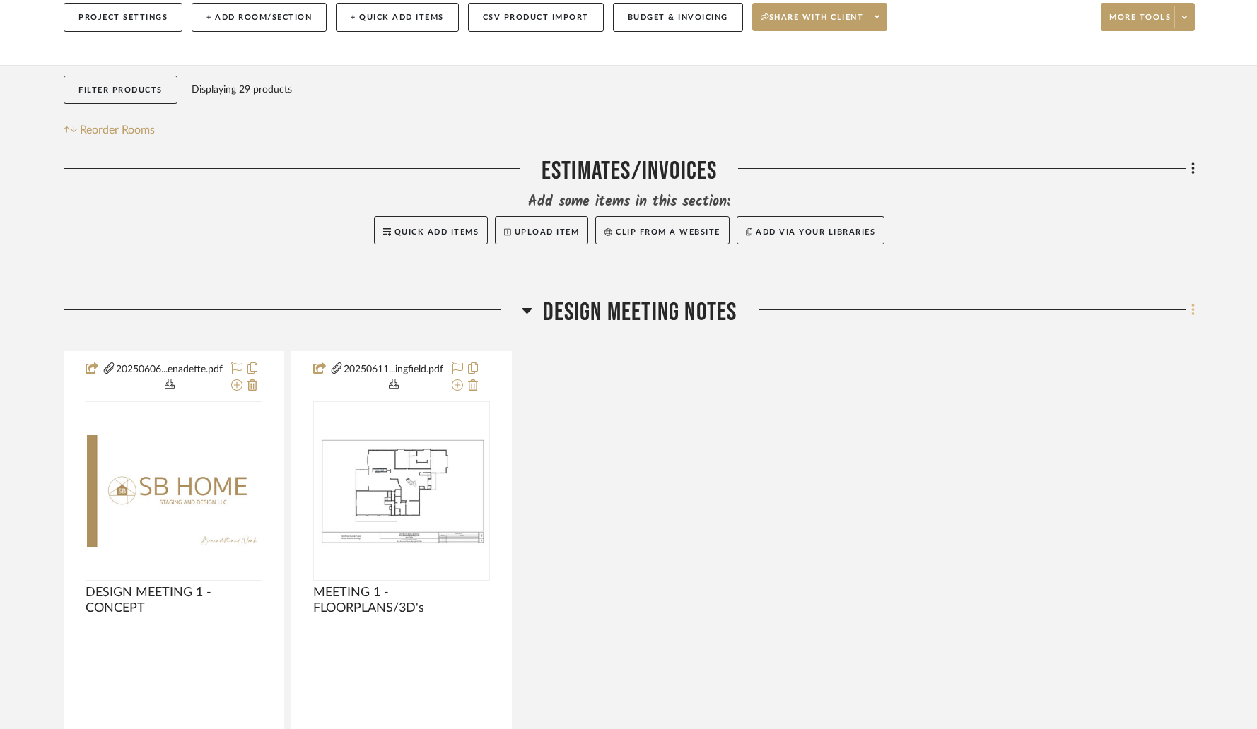
click at [1193, 314] on icon at bounding box center [1193, 311] width 4 height 16
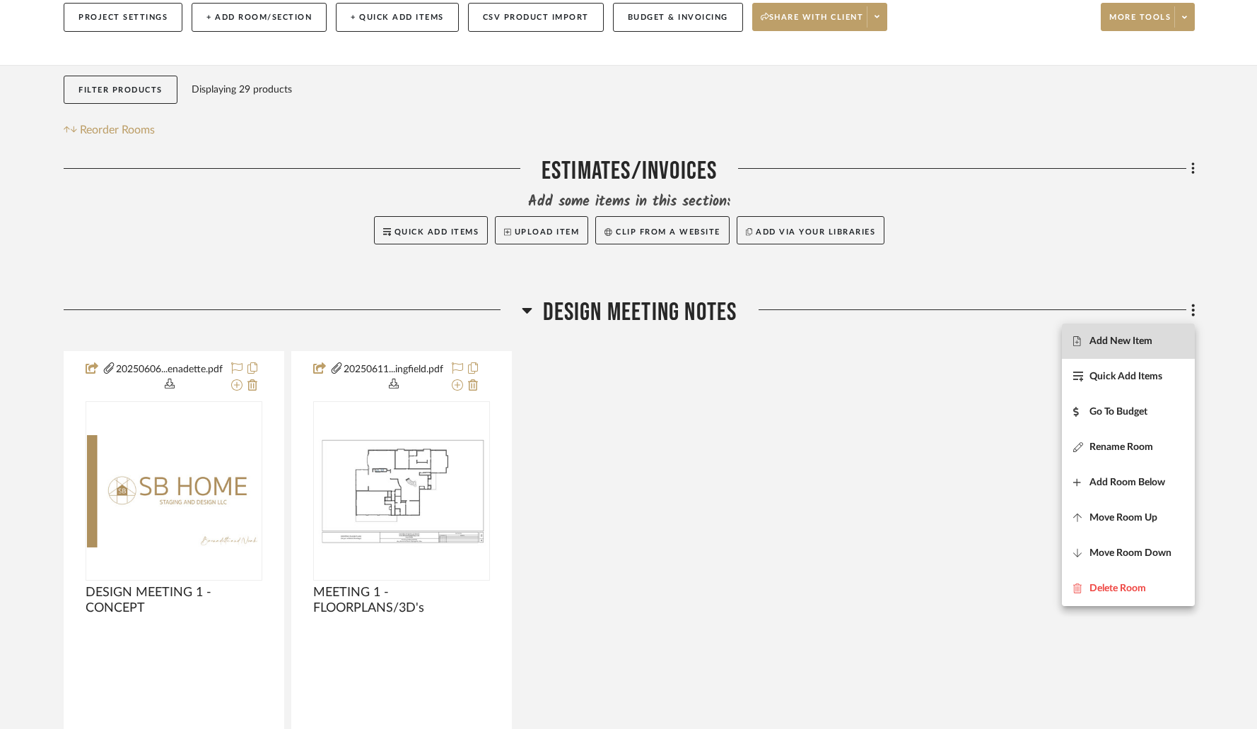
click at [1132, 348] on button "Add New Item" at bounding box center [1128, 341] width 133 height 35
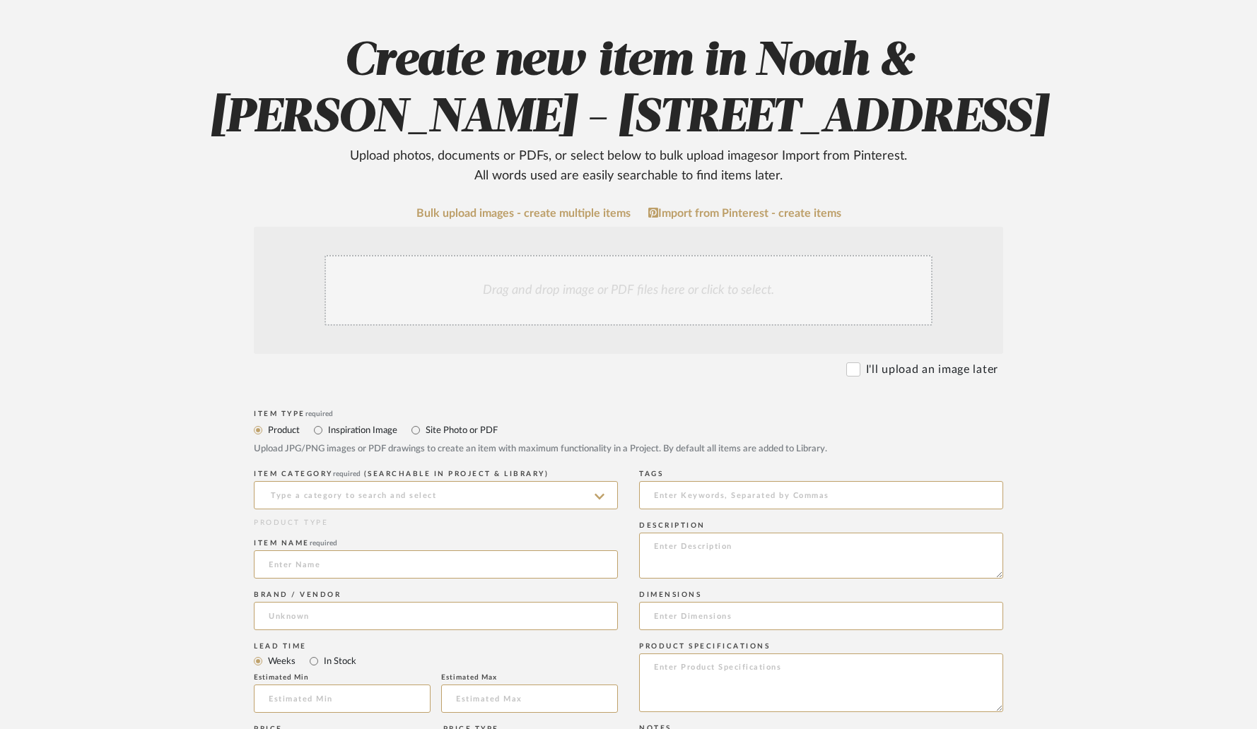
scroll to position [139, 0]
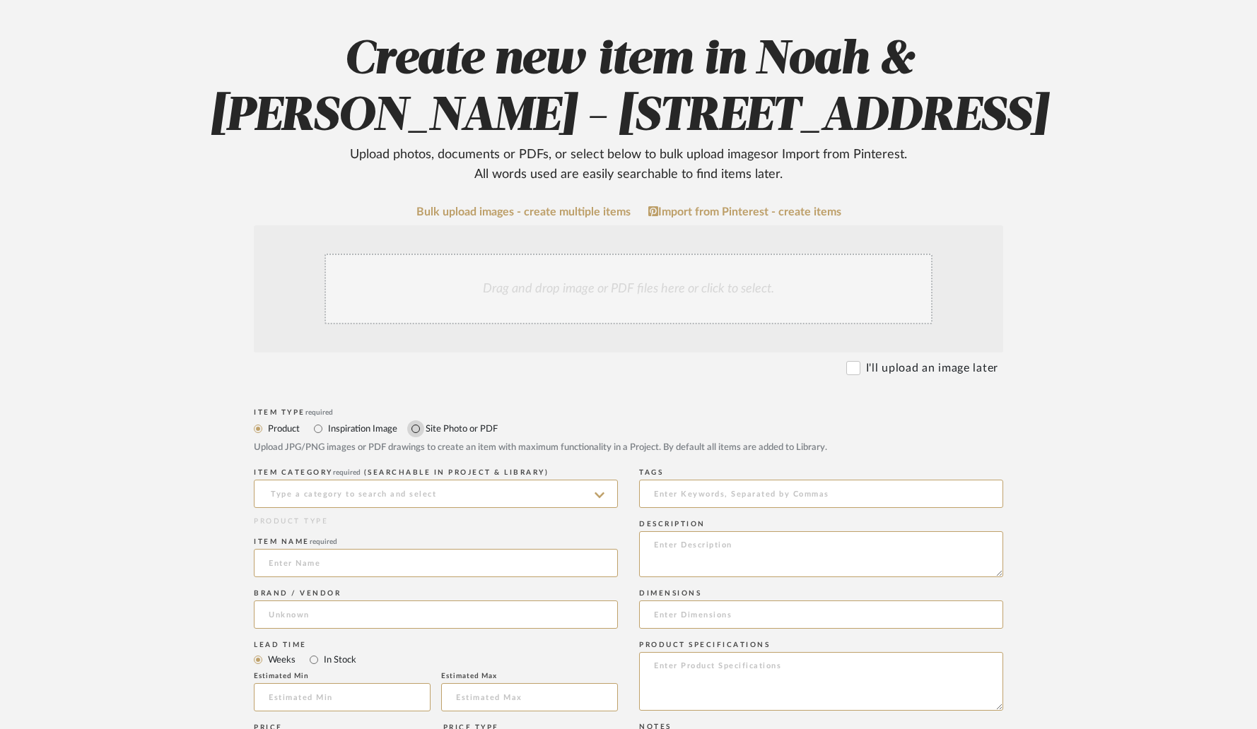
click at [423, 430] on input "Site Photo or PDF" at bounding box center [415, 429] width 17 height 17
radio input "true"
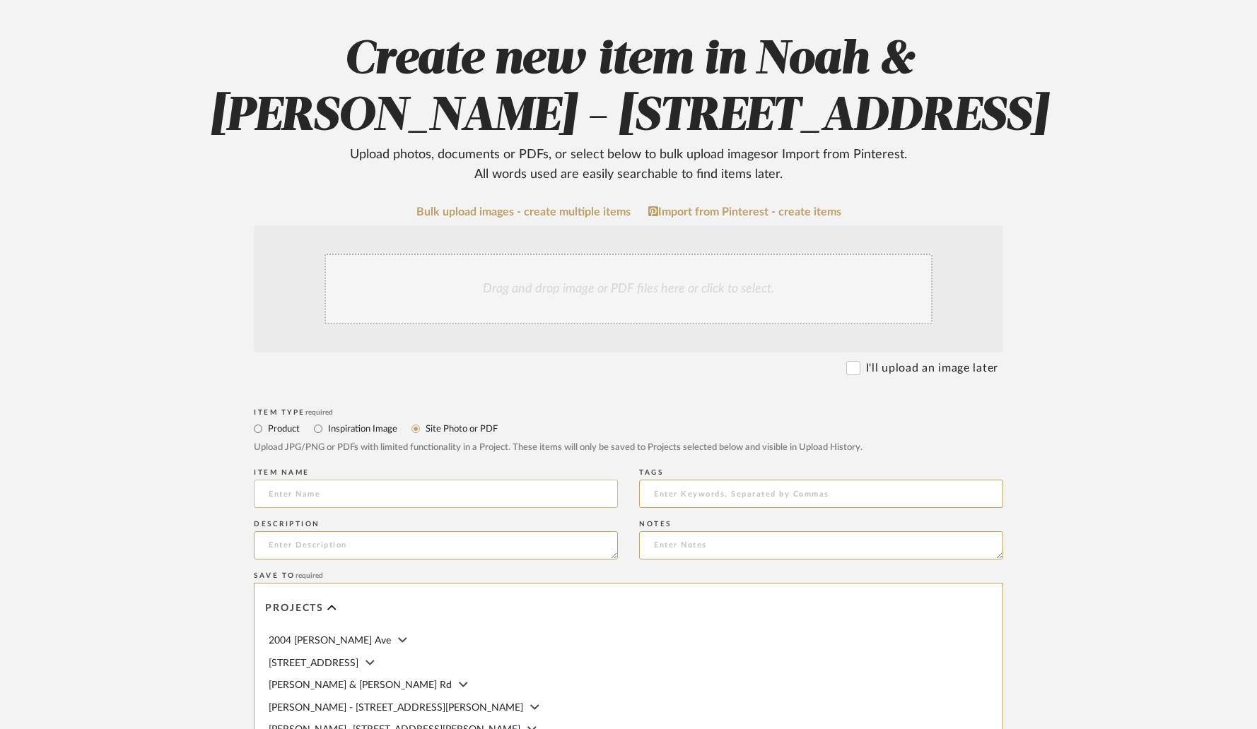
click at [372, 491] on input at bounding box center [436, 494] width 364 height 28
type input "P"
type input "Design Documentation - Primary Bathroom & Closet - [DATE]"
click at [1111, 525] on upload-items "Create new item in Noah & [PERSON_NAME] - [STREET_ADDRESS] Upload photos, docum…" at bounding box center [628, 487] width 1257 height 1048
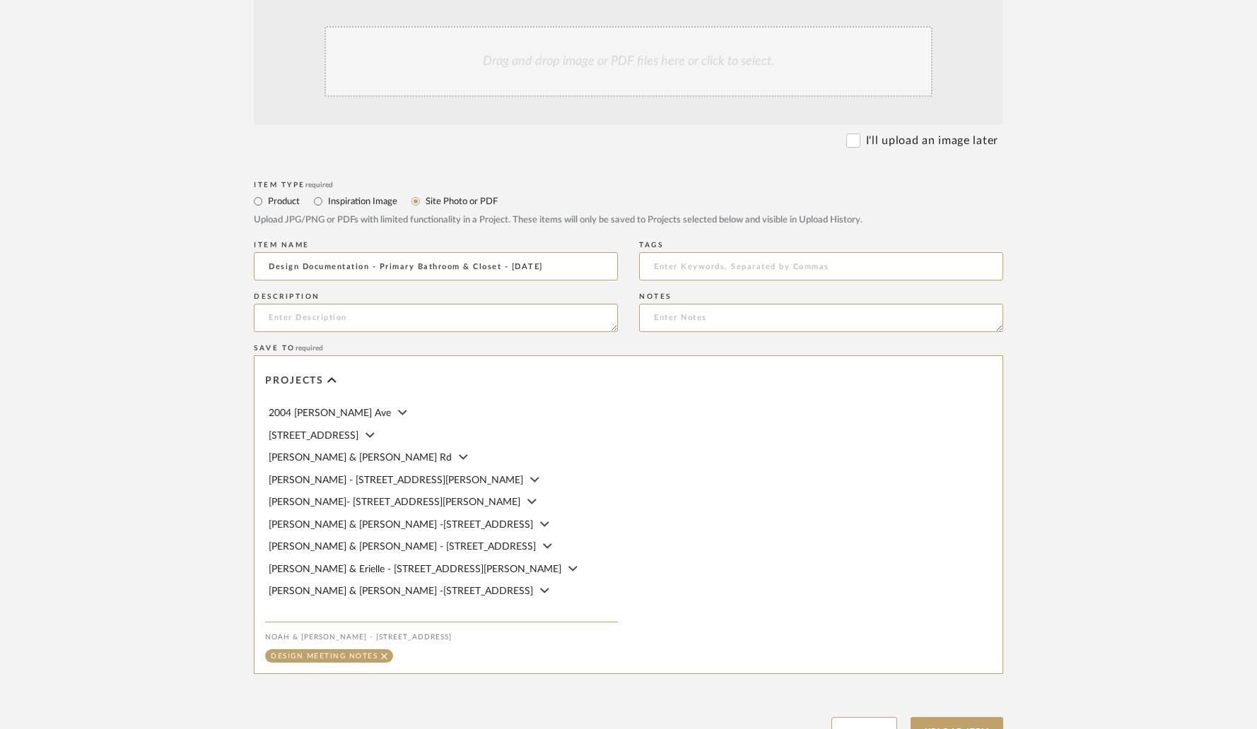
scroll to position [485, 0]
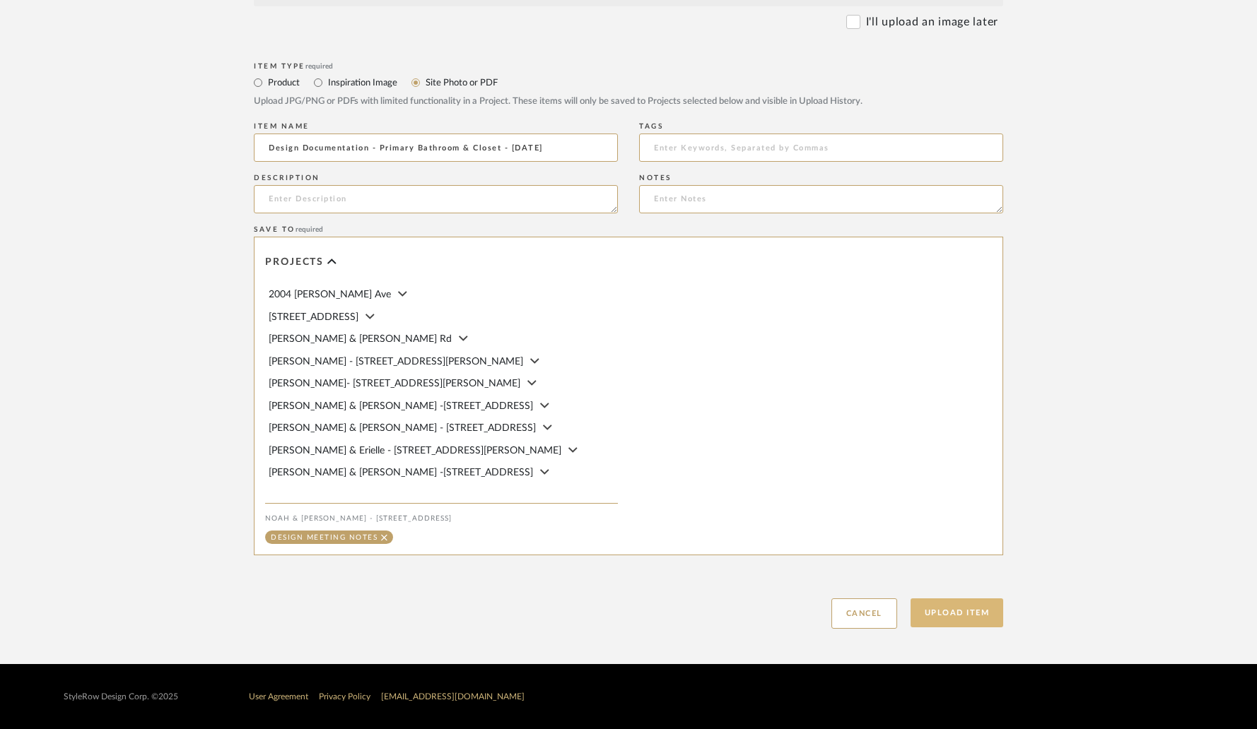
click at [941, 622] on button "Upload Item" at bounding box center [956, 613] width 93 height 29
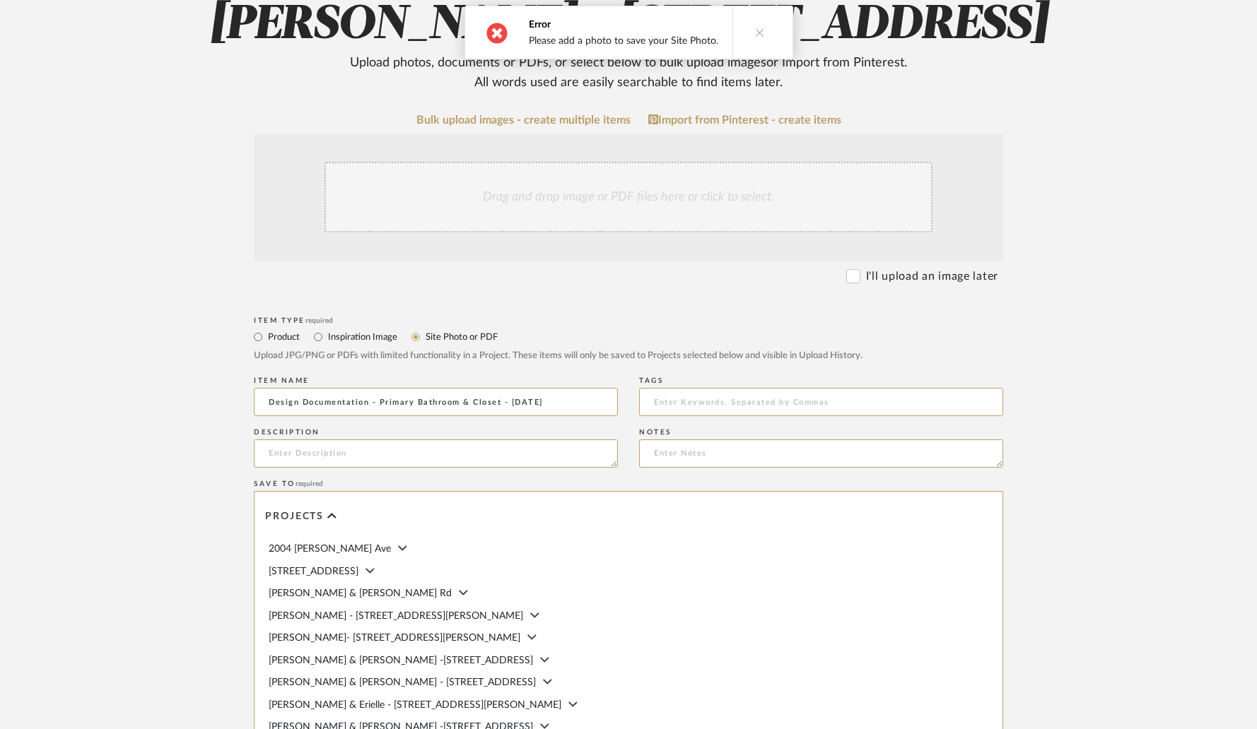
scroll to position [141, 0]
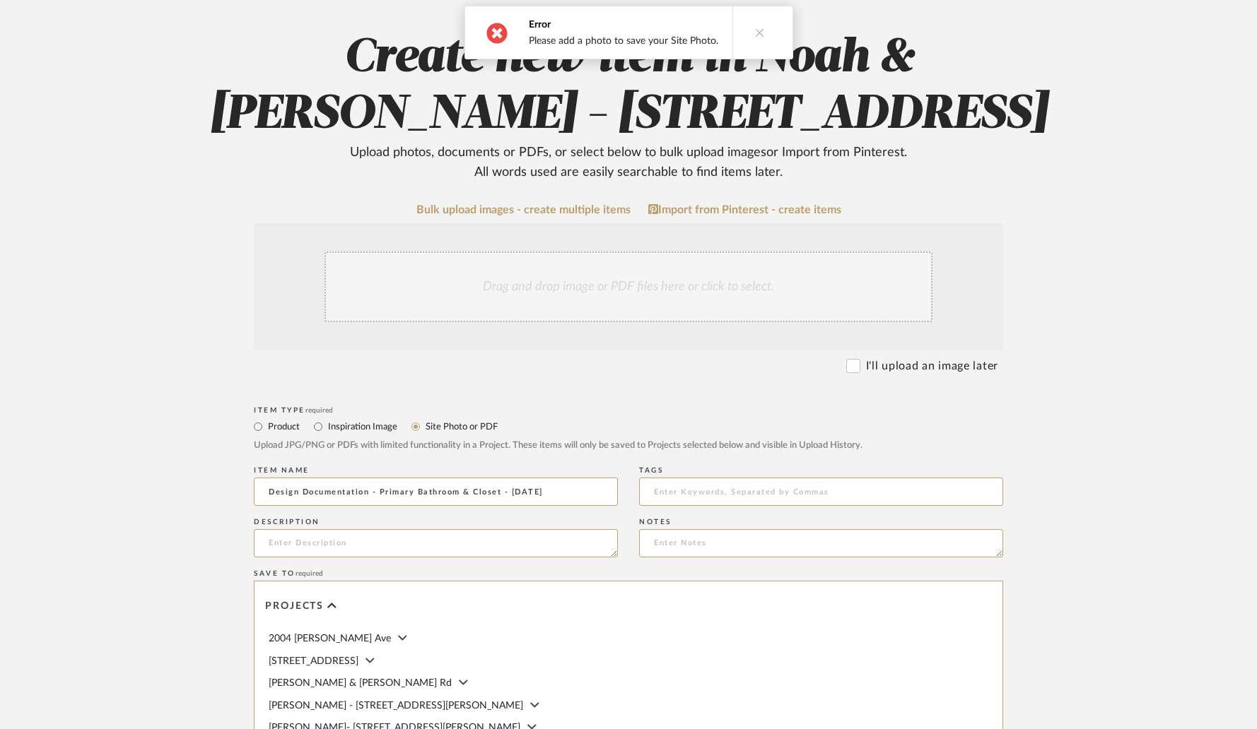
click at [618, 291] on div "Drag and drop image or PDF files here or click to select." at bounding box center [628, 287] width 608 height 71
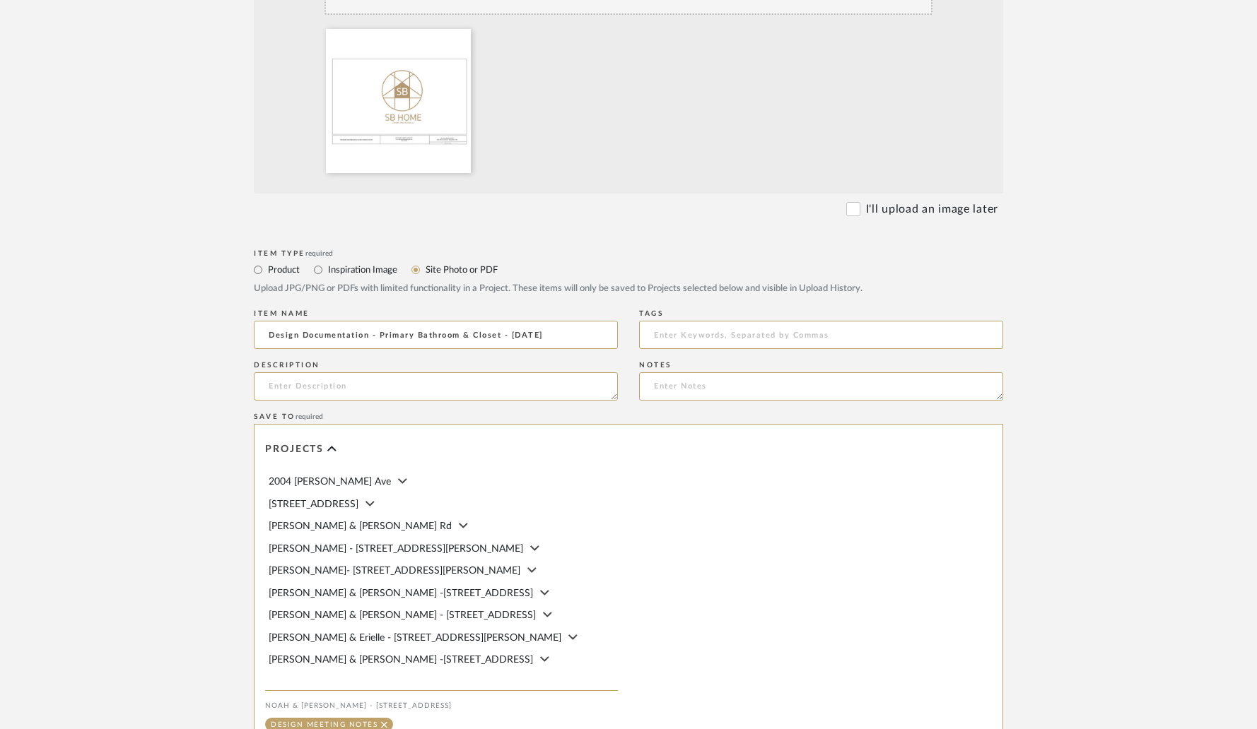
scroll to position [635, 0]
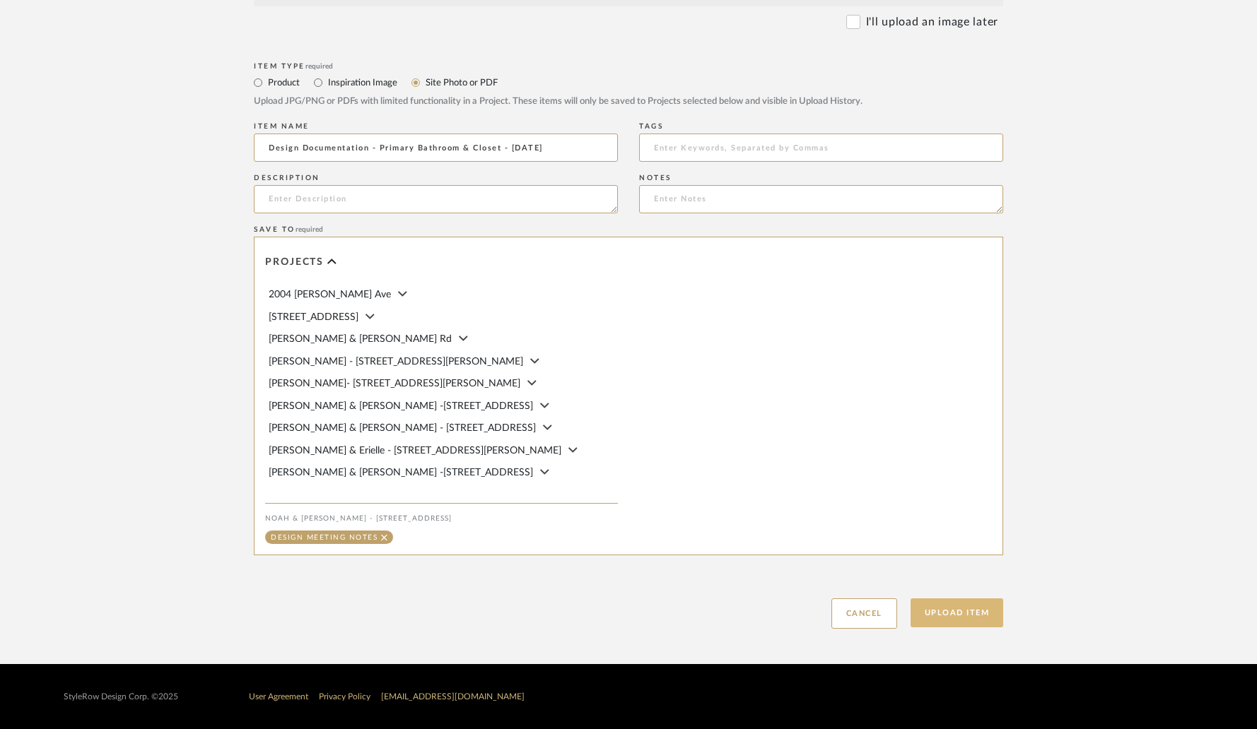
click at [955, 612] on button "Upload Item" at bounding box center [956, 613] width 93 height 29
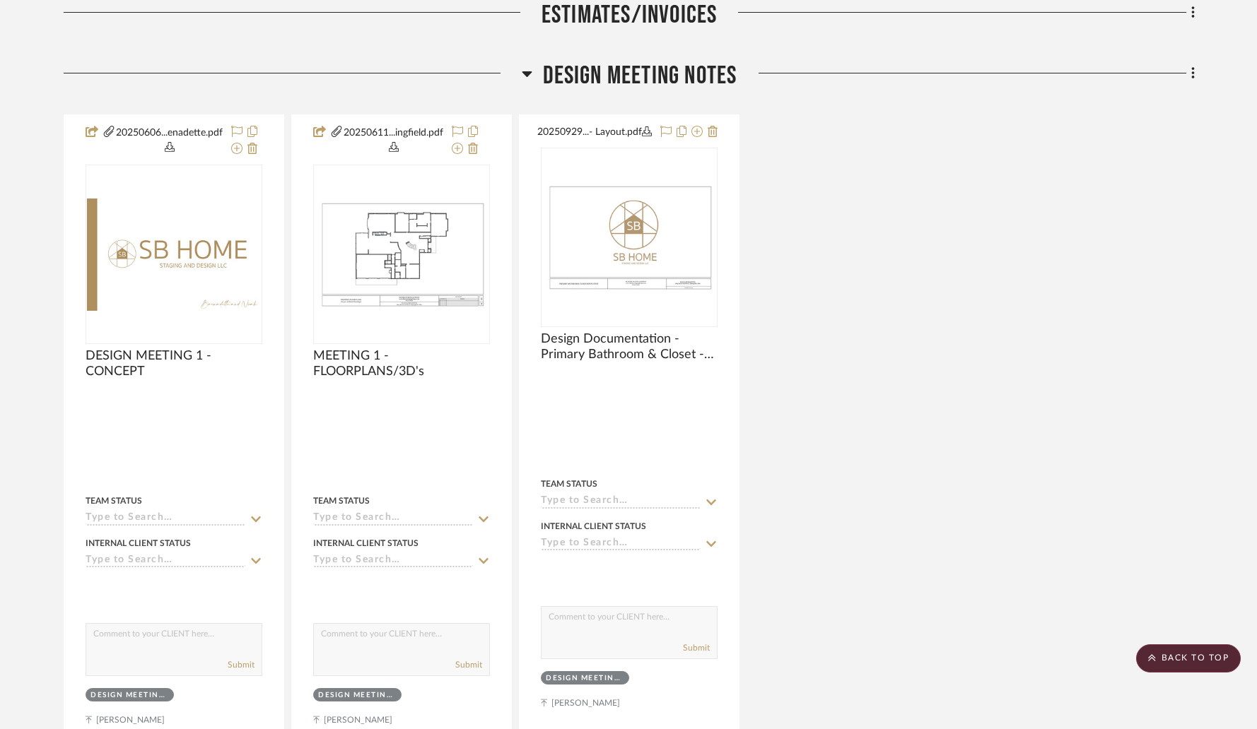
scroll to position [442, 0]
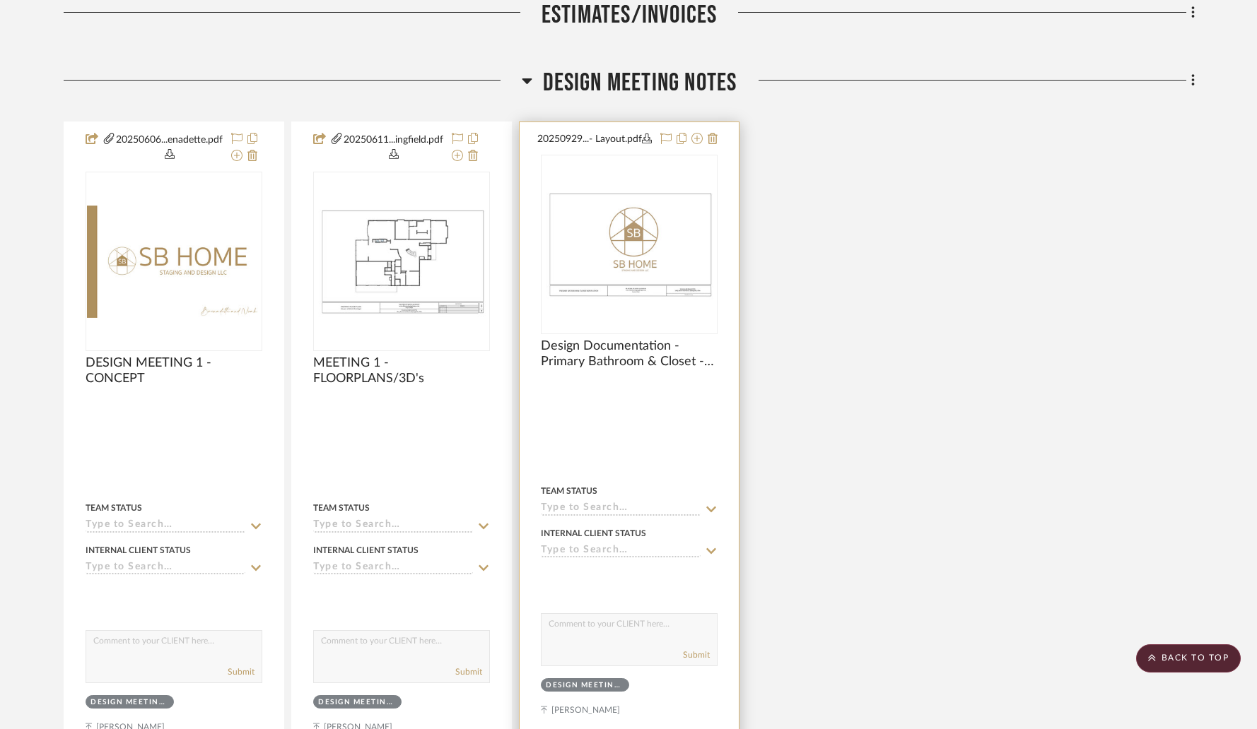
click at [623, 148] on button "20250929...- Layout.pdf" at bounding box center [594, 139] width 115 height 17
click at [612, 147] on button "20250929...- Layout.pdf" at bounding box center [594, 139] width 115 height 17
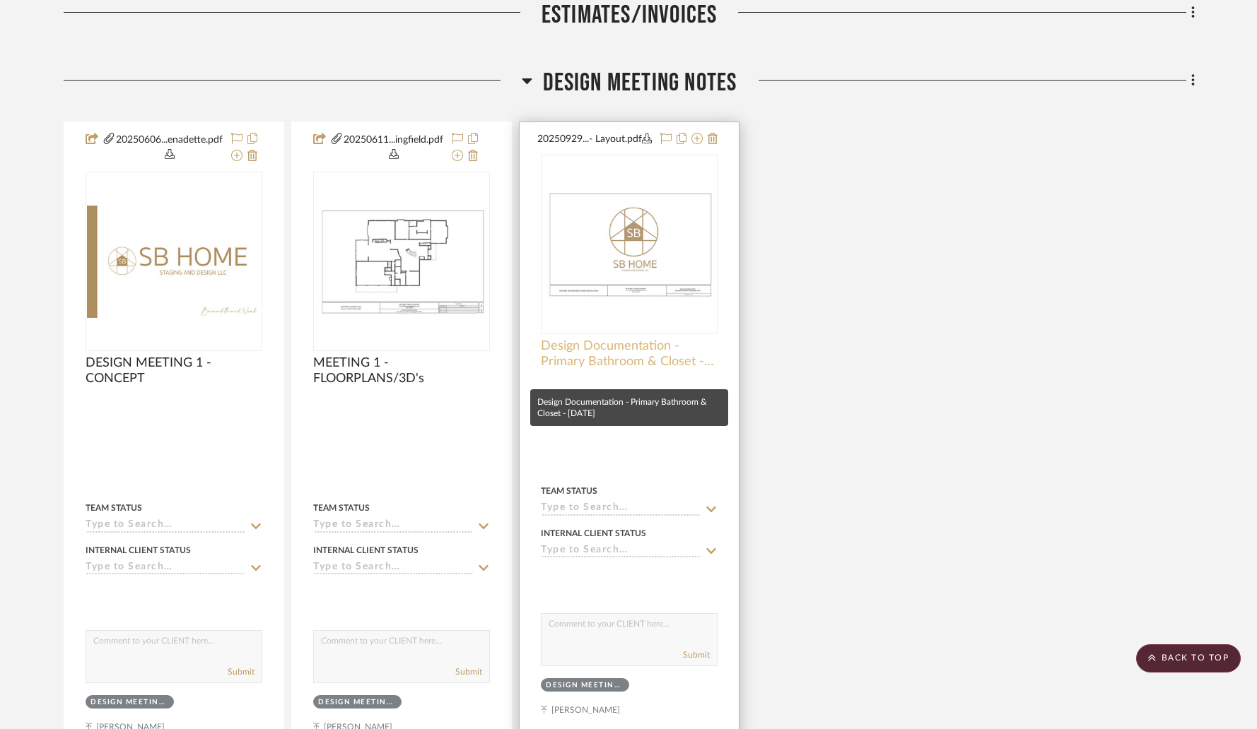
click at [606, 370] on span "Design Documentation - Primary Bathroom & Closet - [DATE]" at bounding box center [629, 354] width 177 height 31
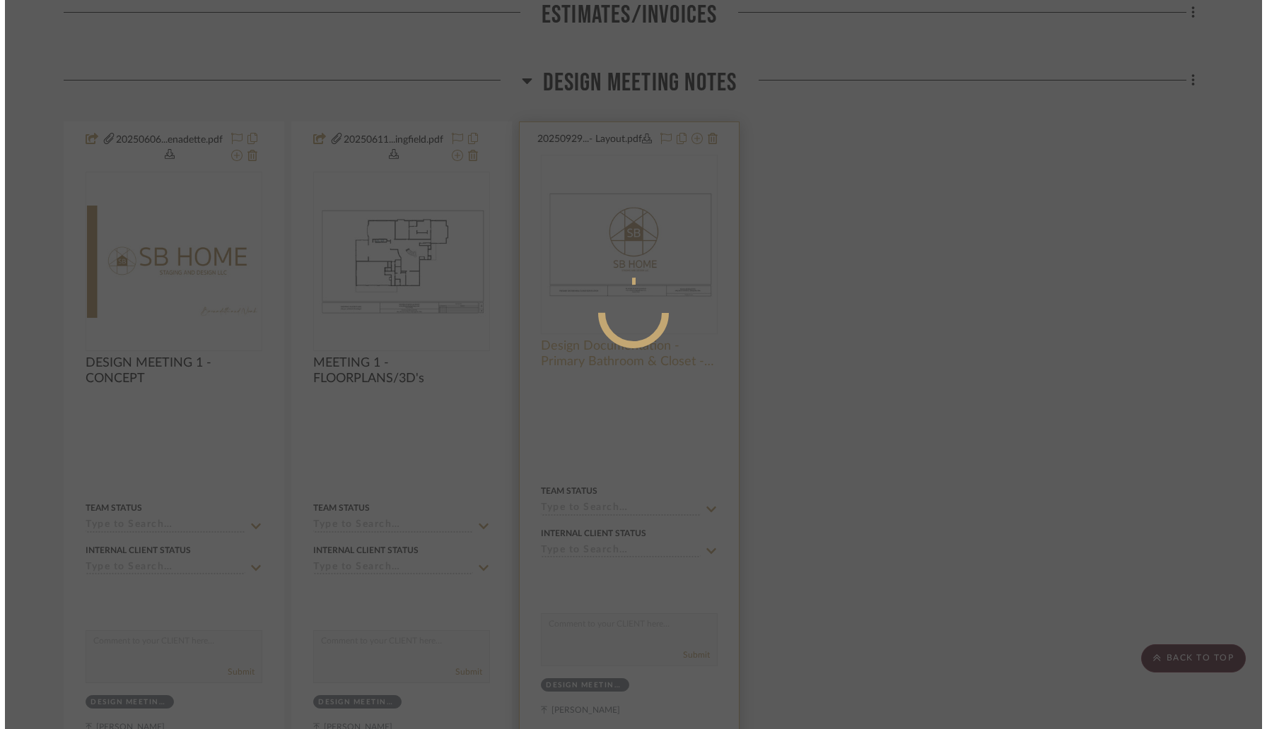
scroll to position [0, 0]
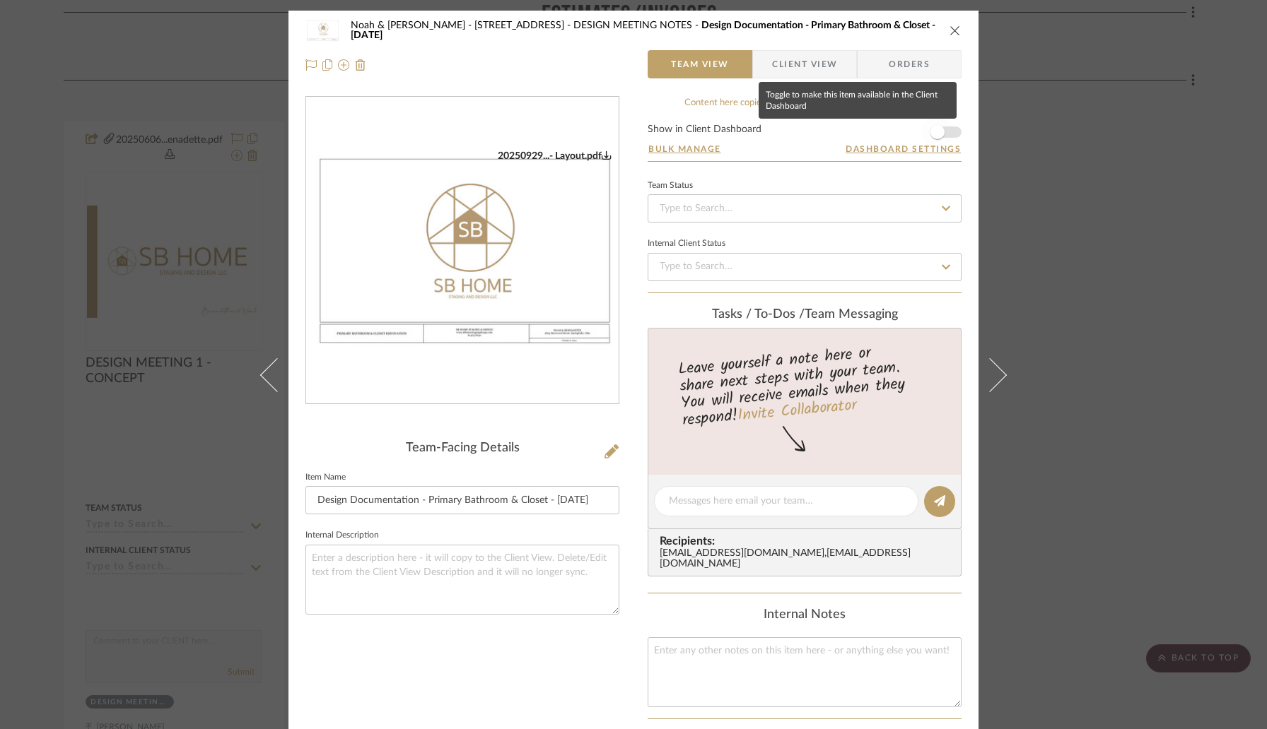
click at [941, 135] on span "button" at bounding box center [937, 132] width 31 height 31
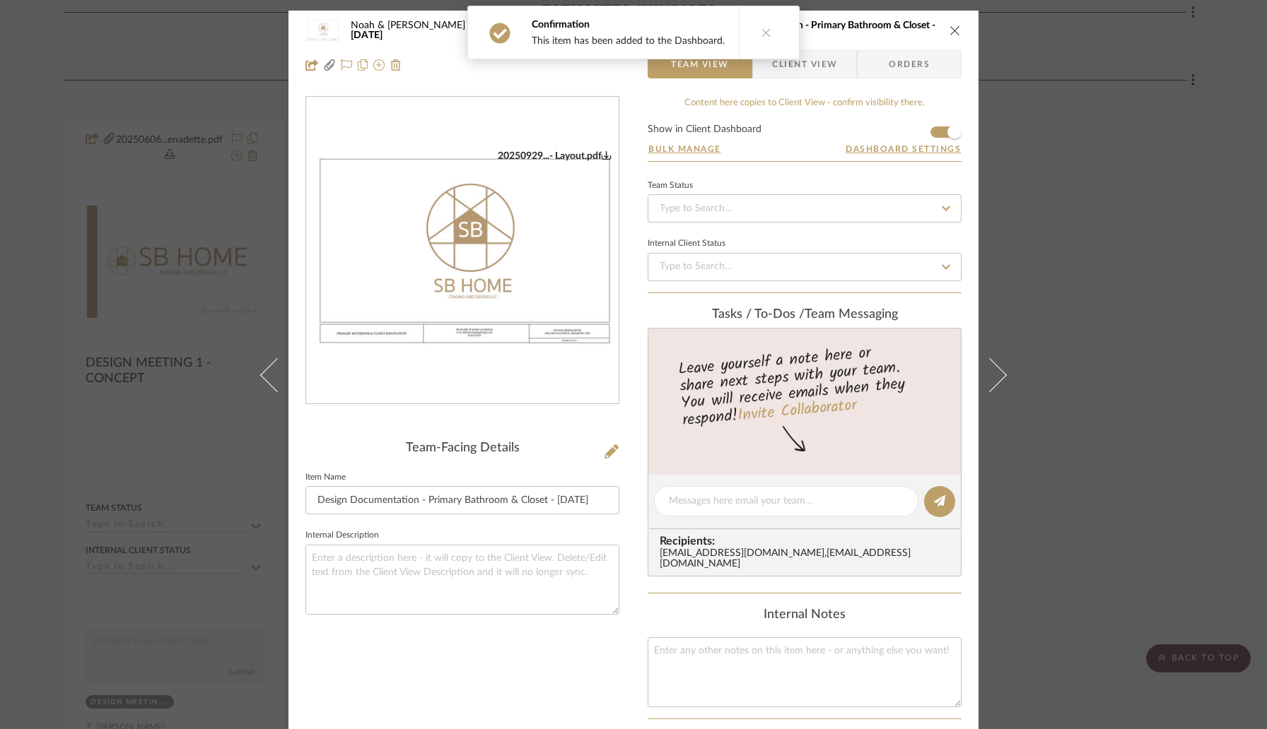
click at [951, 29] on icon "close" at bounding box center [954, 30] width 11 height 11
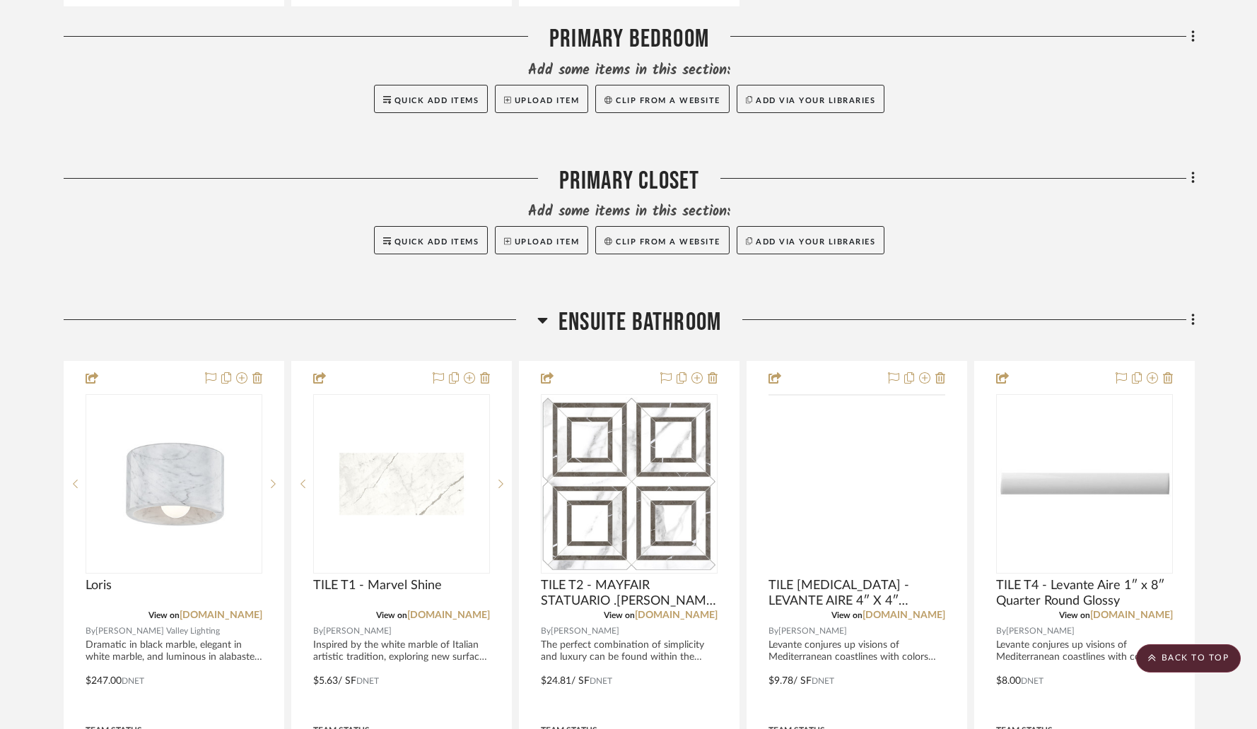
scroll to position [1243, 0]
